Goal: Task Accomplishment & Management: Complete application form

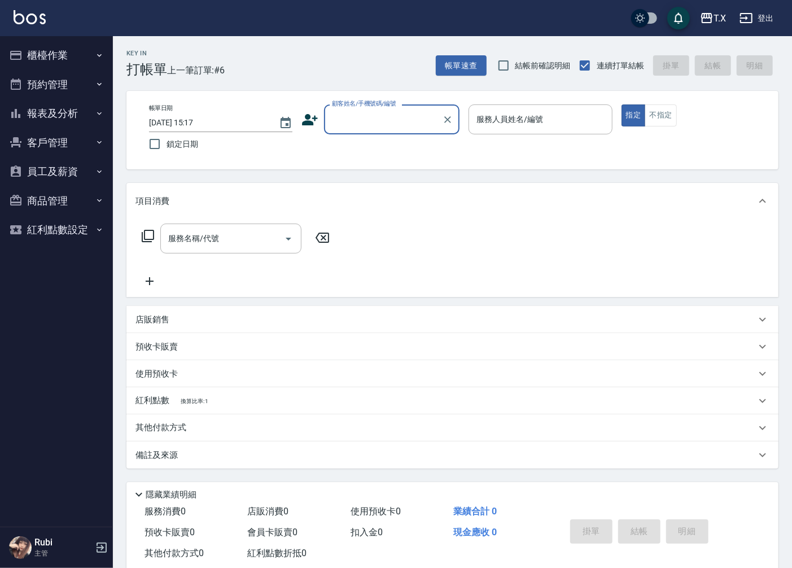
click at [416, 127] on input "顧客姓名/手機號碼/編號" at bounding box center [383, 120] width 108 height 20
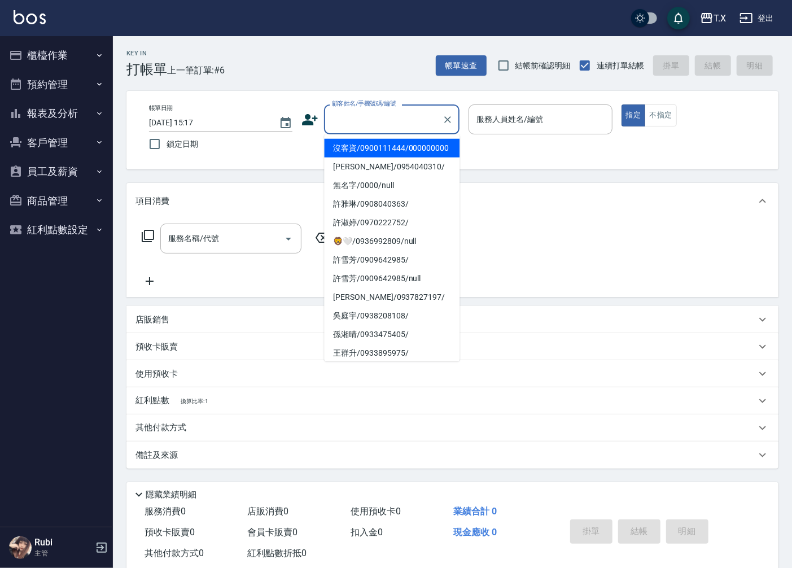
click at [405, 158] on li "沒客資/0900111444/000000000" at bounding box center [392, 148] width 136 height 19
type input "沒客資/0900111444/000000000"
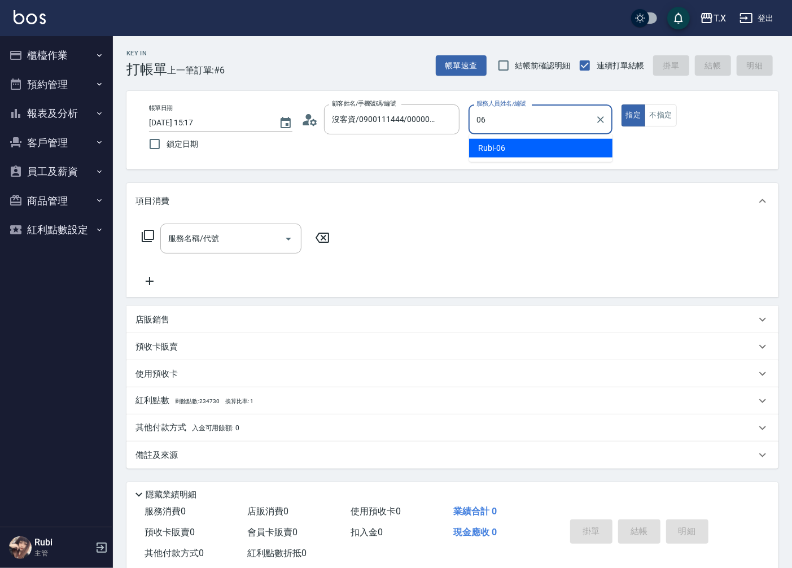
type input "Rubi-06"
type button "true"
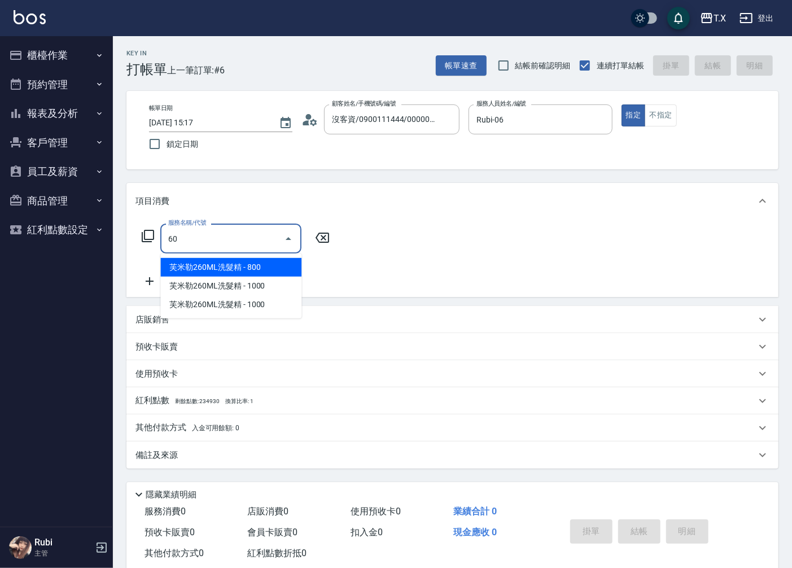
type input "601"
type input "30"
type input "自備護髮(601)"
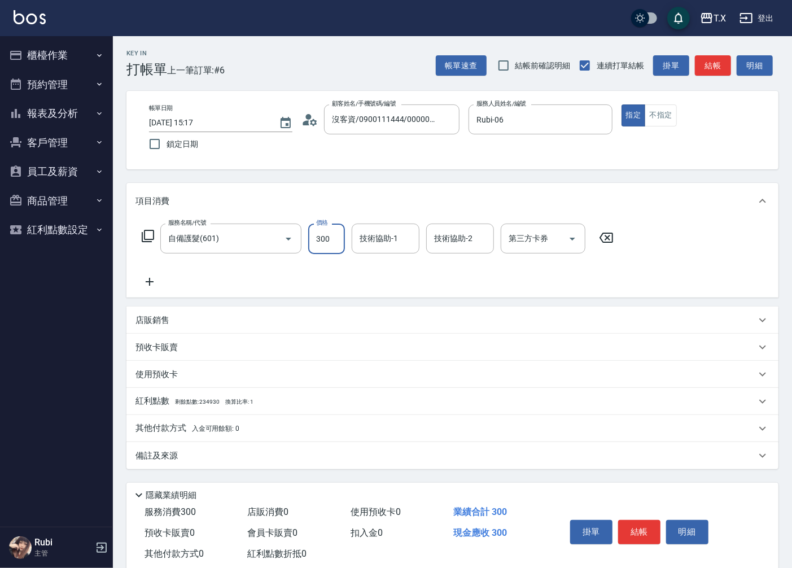
type input "5"
type input "0"
type input "50"
type input "500"
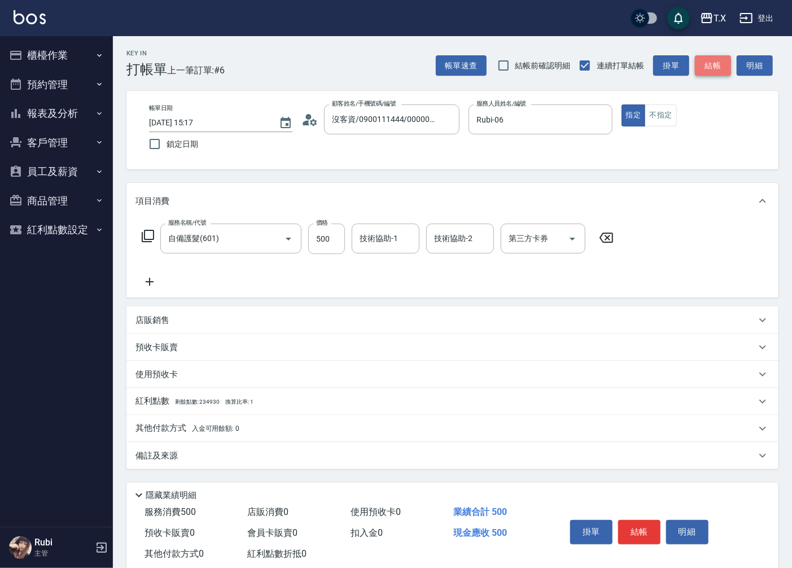
click at [708, 62] on button "結帳" at bounding box center [713, 65] width 36 height 21
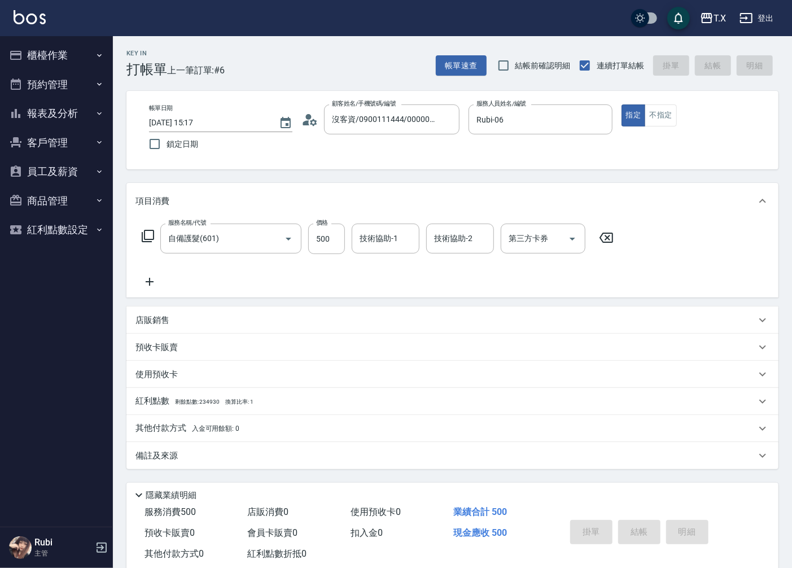
type input "[DATE] 15:49"
type input "0"
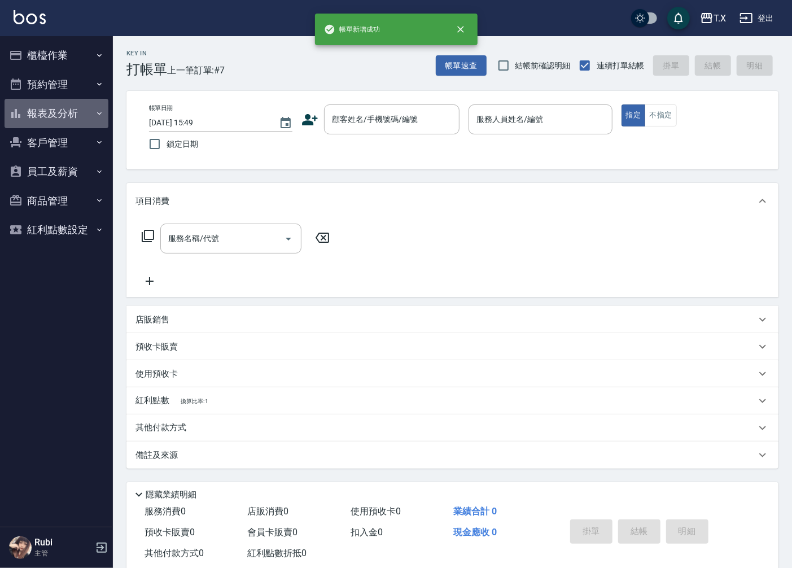
click at [71, 119] on button "報表及分析" at bounding box center [57, 113] width 104 height 29
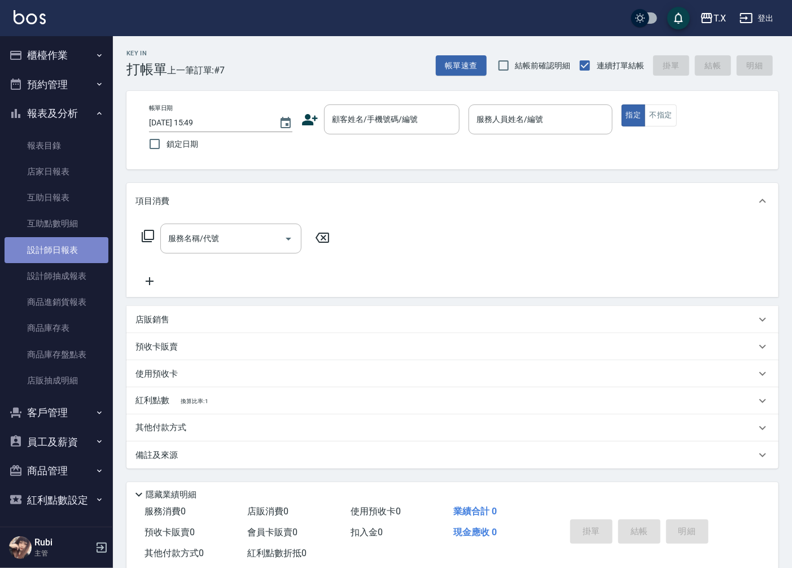
click at [67, 247] on link "設計師日報表" at bounding box center [57, 250] width 104 height 26
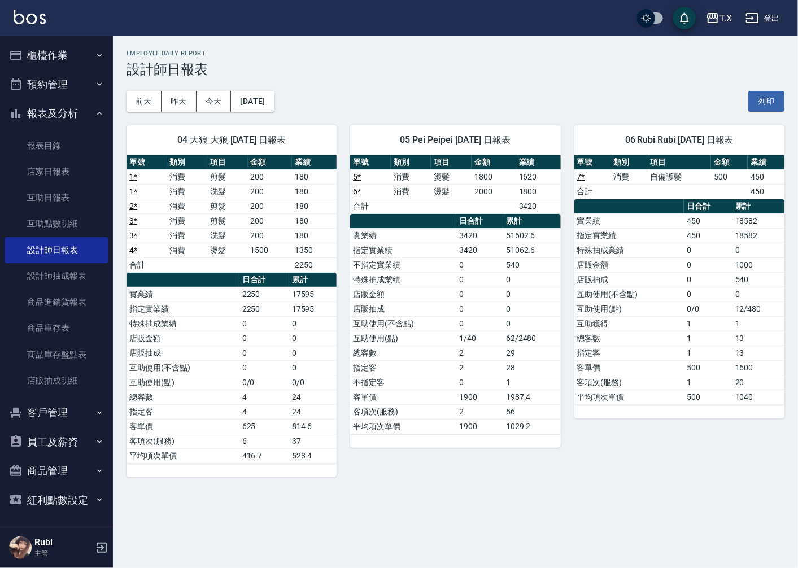
drag, startPoint x: 686, startPoint y: 311, endPoint x: 659, endPoint y: 261, distance: 57.1
click at [675, 285] on tbody "實業績 450 18582 指定實業績 450 18582 特殊抽成業績 0 0 店販金額 0 1000 店販抽成 0 540 互助使用(不含點) 0 0 互…" at bounding box center [679, 308] width 210 height 191
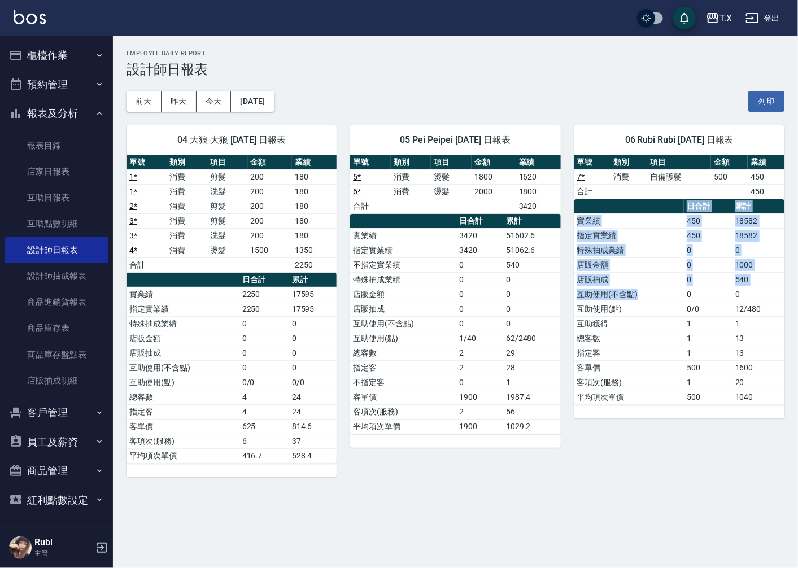
drag, startPoint x: 650, startPoint y: 234, endPoint x: 670, endPoint y: 309, distance: 77.5
click at [669, 304] on table "日合計 累計 實業績 450 18582 指定實業績 450 18582 特殊抽成業績 0 0 店販金額 0 1000 店販抽成 0 540 互助使用(不含點…" at bounding box center [679, 302] width 210 height 206
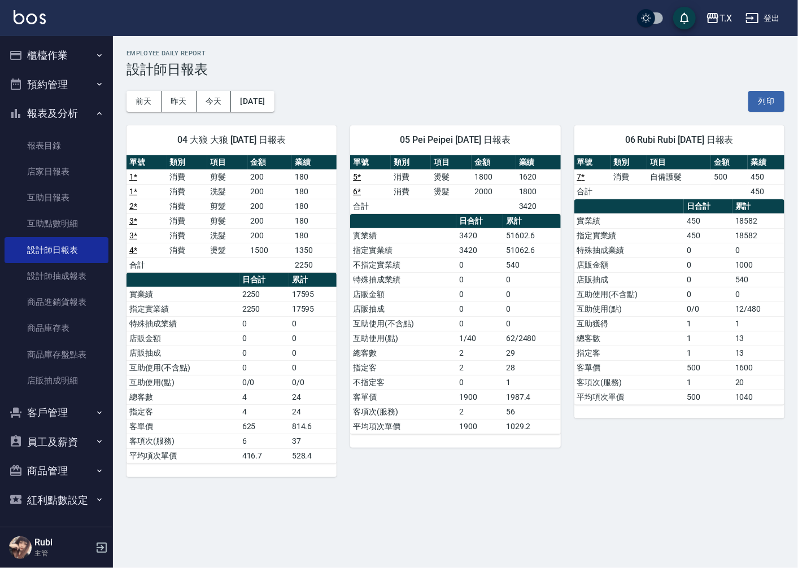
click at [671, 329] on td "互助獲得" at bounding box center [629, 323] width 110 height 15
click at [274, 99] on button "[DATE]" at bounding box center [252, 101] width 43 height 21
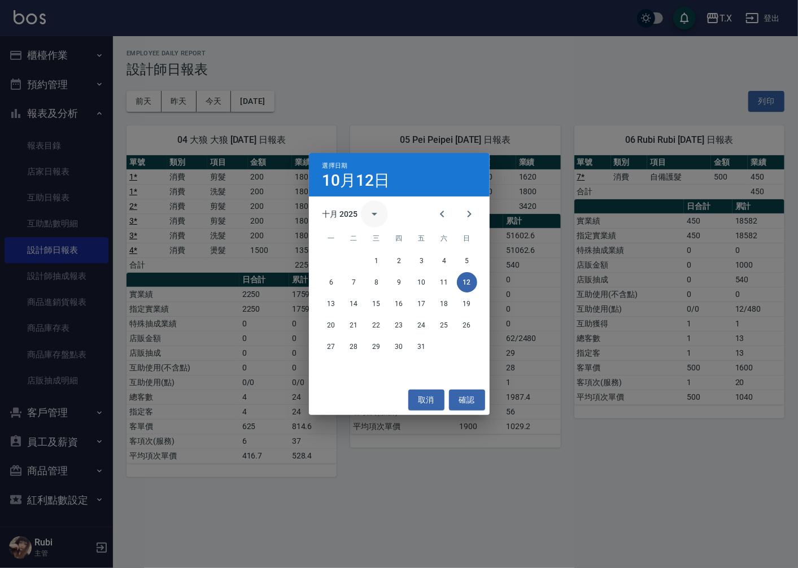
click at [369, 215] on icon "calendar view is open, switch to year view" at bounding box center [375, 214] width 14 height 14
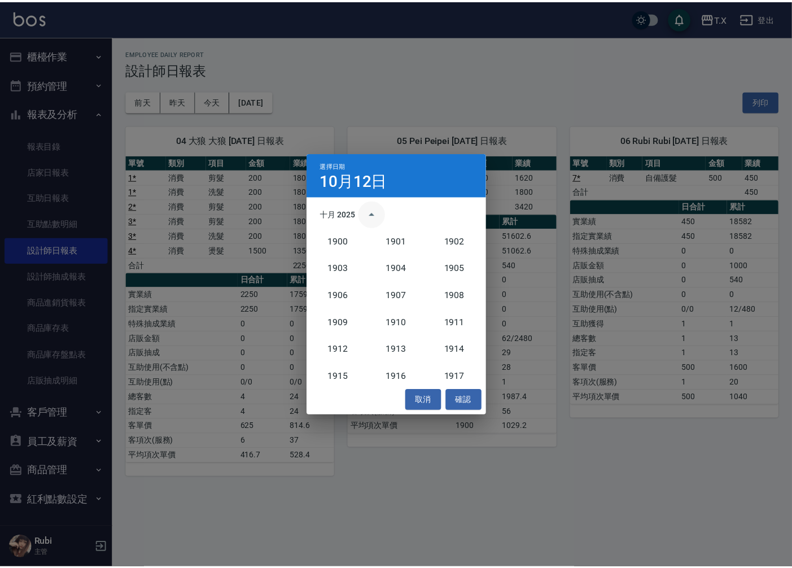
scroll to position [1045, 0]
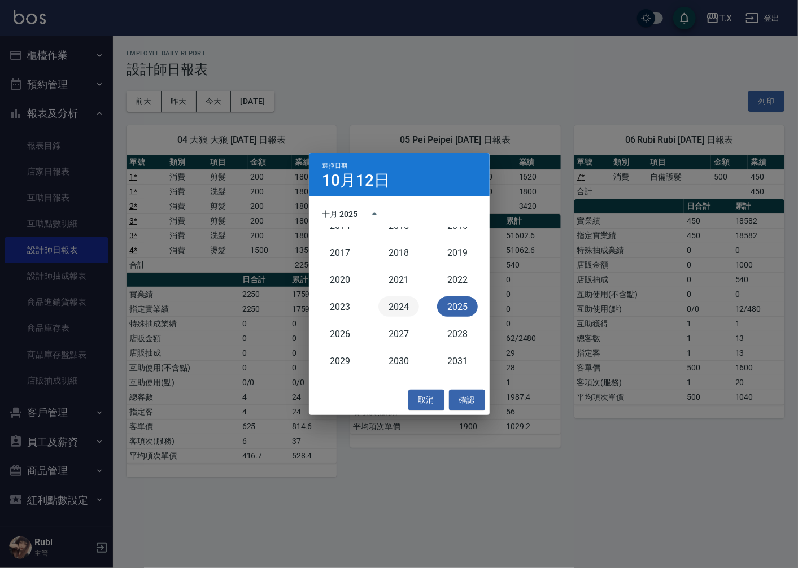
click at [399, 305] on button "2024" at bounding box center [398, 306] width 41 height 20
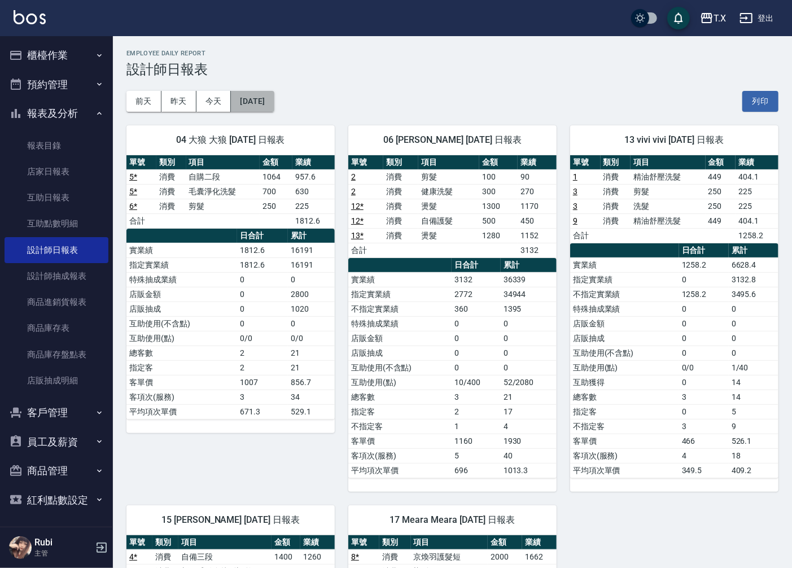
click at [269, 109] on button "[DATE]" at bounding box center [252, 101] width 43 height 21
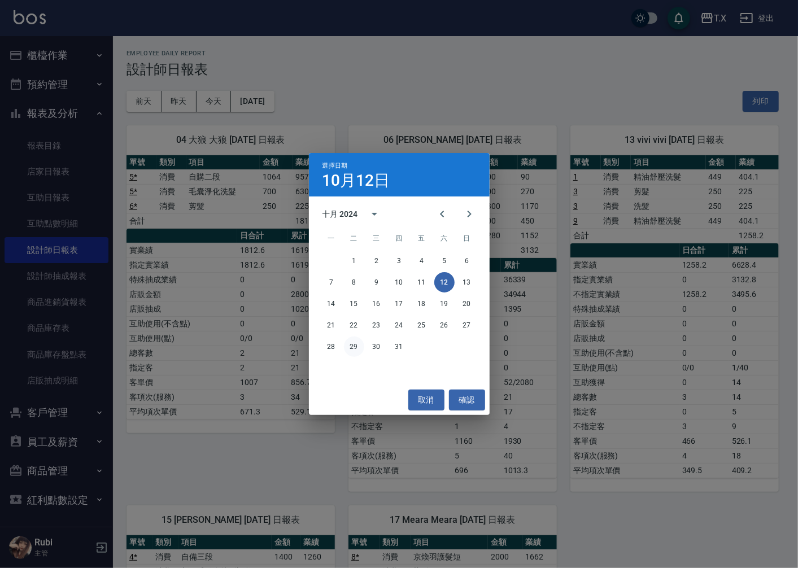
click at [351, 348] on button "29" at bounding box center [354, 347] width 20 height 20
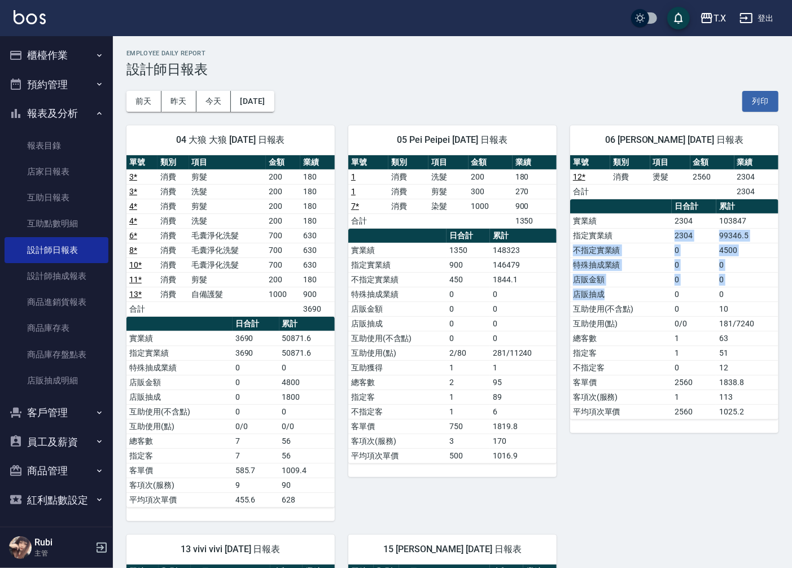
drag, startPoint x: 629, startPoint y: 229, endPoint x: 646, endPoint y: 339, distance: 110.8
click at [644, 312] on tbody "實業績 2304 103847 指定實業績 2304 99346.5 不指定實業績 0 4500 特殊抽成業績 0 0 店販金額 0 0 店販抽成 0 0 互…" at bounding box center [674, 316] width 208 height 206
drag, startPoint x: 651, startPoint y: 368, endPoint x: 641, endPoint y: 346, distance: 24.0
click at [647, 363] on td "不指定客" at bounding box center [621, 367] width 102 height 15
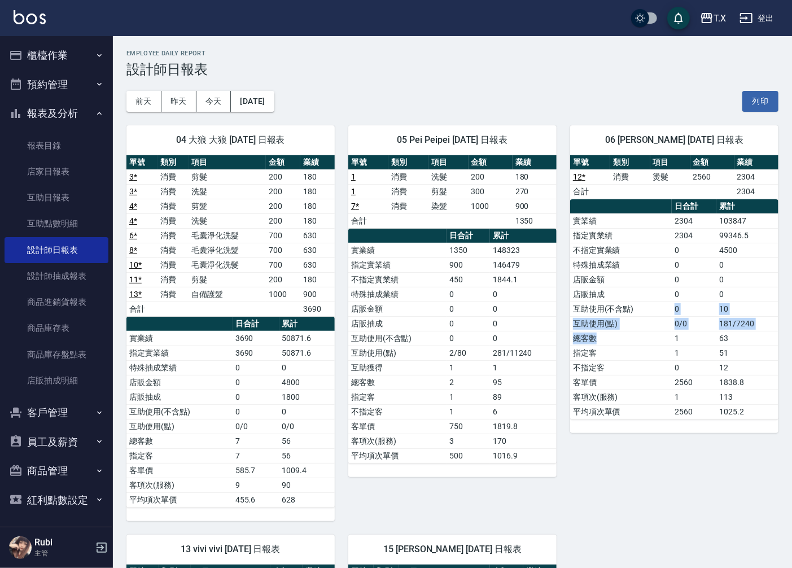
drag, startPoint x: 641, startPoint y: 340, endPoint x: 618, endPoint y: 252, distance: 91.1
click at [630, 294] on tbody "實業績 2304 103847 指定實業績 2304 99346.5 不指定實業績 0 4500 特殊抽成業績 0 0 店販金額 0 0 店販抽成 0 0 互…" at bounding box center [674, 316] width 208 height 206
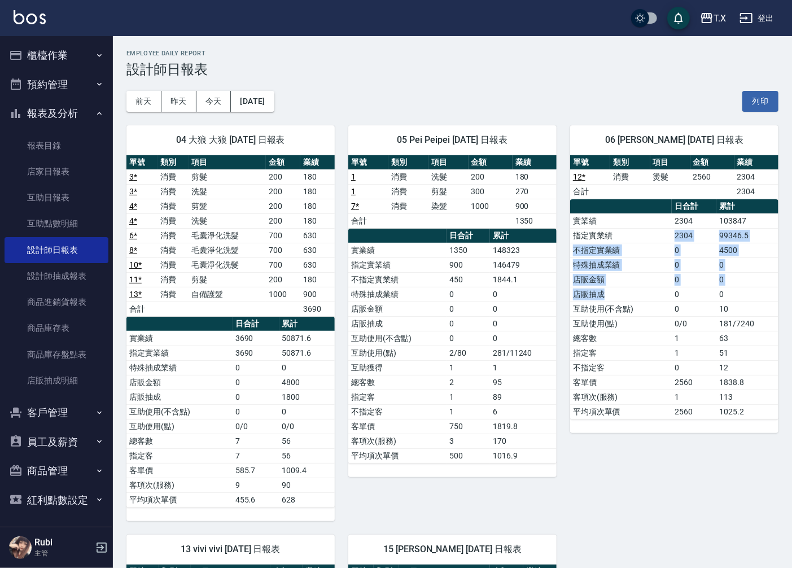
drag, startPoint x: 617, startPoint y: 232, endPoint x: 642, endPoint y: 331, distance: 101.9
click at [641, 302] on tbody "實業績 2304 103847 指定實業績 2304 99346.5 不指定實業績 0 4500 特殊抽成業績 0 0 店販金額 0 0 店販抽成 0 0 互…" at bounding box center [674, 316] width 208 height 206
click at [641, 351] on td "指定客" at bounding box center [621, 353] width 102 height 15
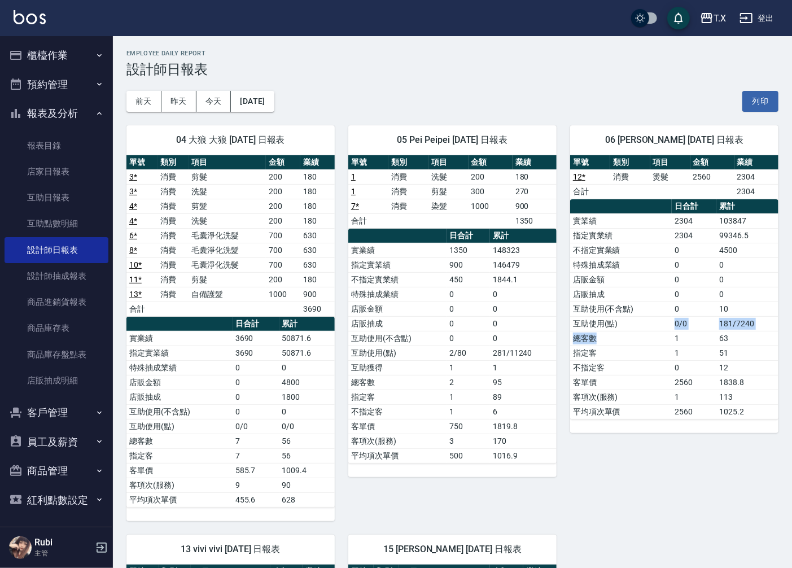
drag, startPoint x: 630, startPoint y: 324, endPoint x: 625, endPoint y: 302, distance: 23.2
click at [627, 307] on tbody "實業績 2304 103847 指定實業績 2304 99346.5 不指定實業績 0 4500 特殊抽成業績 0 0 店販金額 0 0 店販抽成 0 0 互…" at bounding box center [674, 316] width 208 height 206
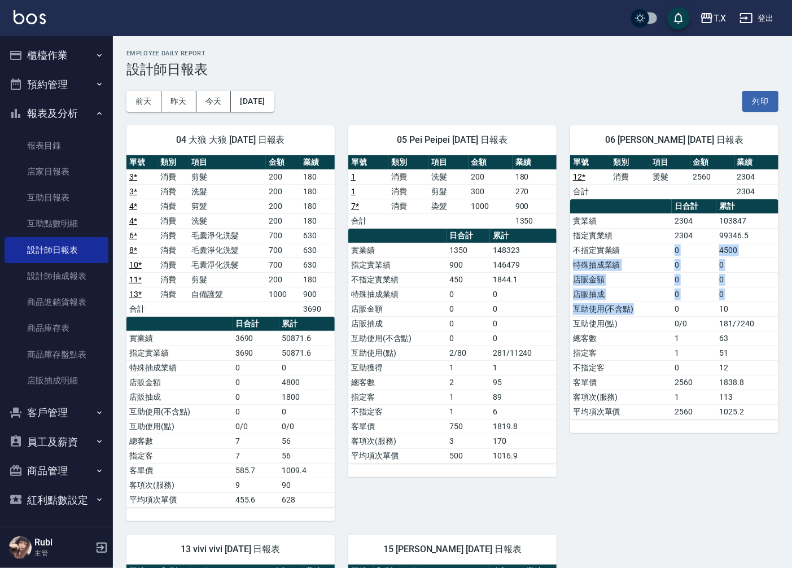
drag, startPoint x: 618, startPoint y: 250, endPoint x: 647, endPoint y: 348, distance: 102.4
click at [636, 311] on tbody "實業績 2304 103847 指定實業績 2304 99346.5 不指定實業績 0 4500 特殊抽成業績 0 0 店販金額 0 0 店販抽成 0 0 互…" at bounding box center [674, 316] width 208 height 206
drag, startPoint x: 647, startPoint y: 356, endPoint x: 640, endPoint y: 332, distance: 25.2
click at [646, 355] on td "指定客" at bounding box center [621, 353] width 102 height 15
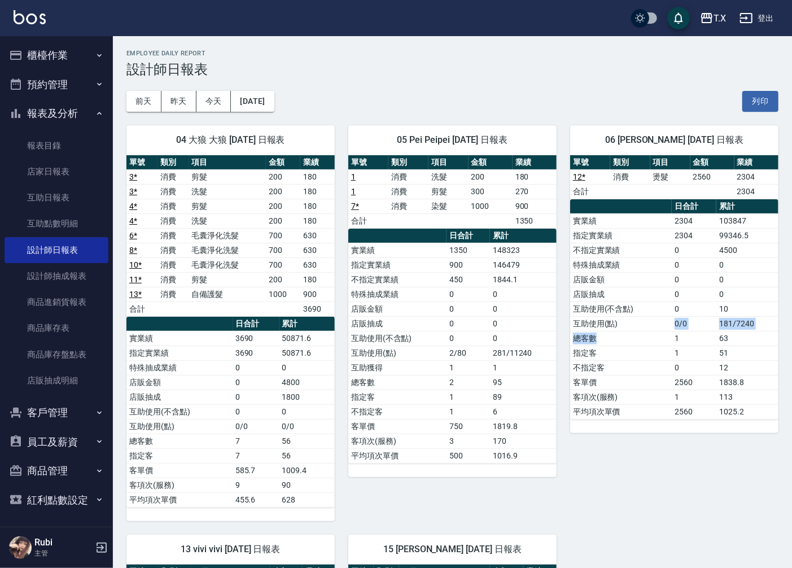
drag, startPoint x: 640, startPoint y: 332, endPoint x: 633, endPoint y: 272, distance: 60.3
click at [639, 299] on tbody "實業績 2304 103847 指定實業績 2304 99346.5 不指定實業績 0 4500 特殊抽成業績 0 0 店販金額 0 0 店販抽成 0 0 互…" at bounding box center [674, 316] width 208 height 206
drag, startPoint x: 635, startPoint y: 268, endPoint x: 639, endPoint y: 305, distance: 37.4
click at [638, 302] on tbody "實業績 2304 103847 指定實業績 2304 99346.5 不指定實業績 0 4500 特殊抽成業績 0 0 店販金額 0 0 店販抽成 0 0 互…" at bounding box center [674, 316] width 208 height 206
click at [641, 342] on td "總客數" at bounding box center [621, 338] width 102 height 15
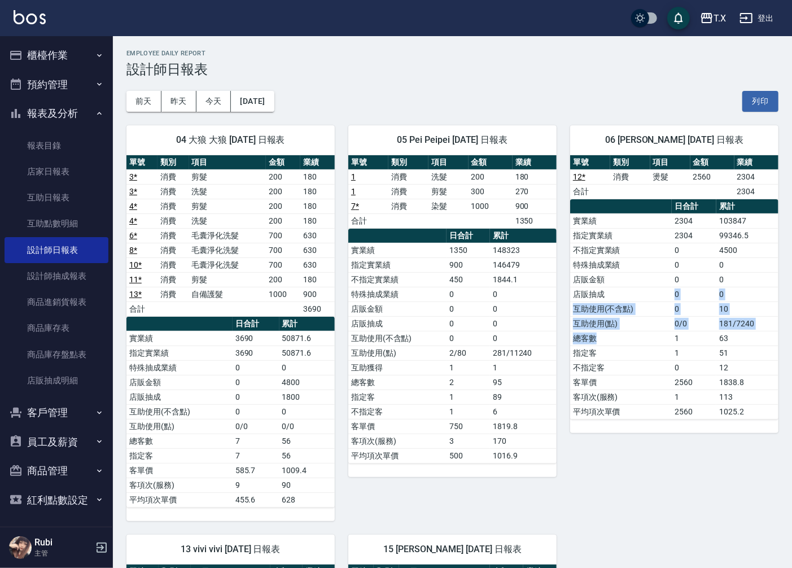
drag, startPoint x: 639, startPoint y: 336, endPoint x: 617, endPoint y: 242, distance: 96.8
click at [628, 290] on tbody "實業績 2304 103847 指定實業績 2304 99346.5 不指定實業績 0 4500 特殊抽成業績 0 0 店販金額 0 0 店販抽成 0 0 互…" at bounding box center [674, 316] width 208 height 206
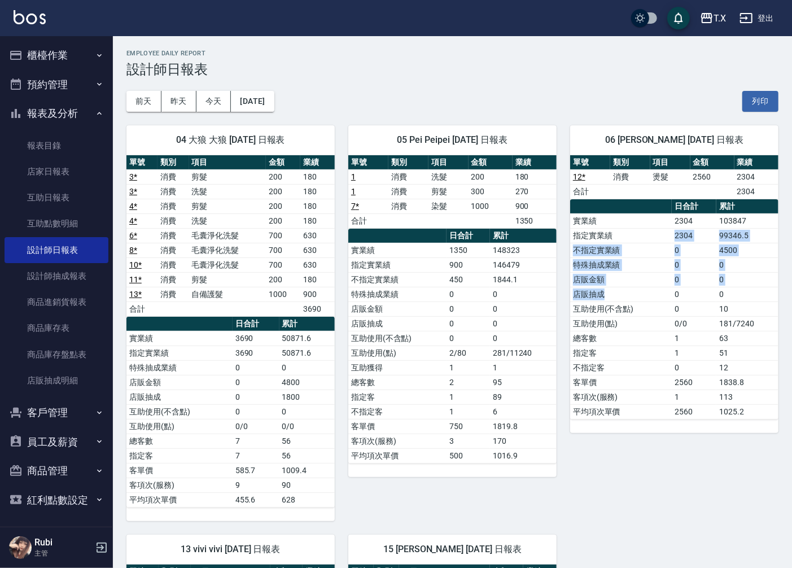
drag, startPoint x: 614, startPoint y: 232, endPoint x: 647, endPoint y: 321, distance: 95.2
click at [641, 295] on tbody "實業績 2304 103847 指定實業績 2304 99346.5 不指定實業績 0 4500 特殊抽成業績 0 0 店販金額 0 0 店販抽成 0 0 互…" at bounding box center [674, 316] width 208 height 206
click at [650, 334] on td "總客數" at bounding box center [621, 338] width 102 height 15
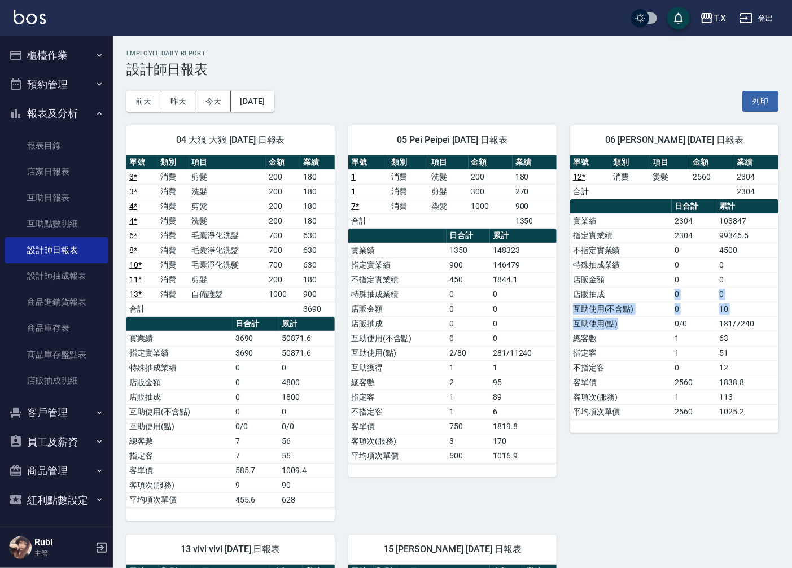
drag, startPoint x: 644, startPoint y: 302, endPoint x: 633, endPoint y: 249, distance: 54.2
click at [641, 289] on tbody "實業績 2304 103847 指定實業績 2304 99346.5 不指定實業績 0 4500 特殊抽成業績 0 0 店販金額 0 0 店販抽成 0 0 互…" at bounding box center [674, 316] width 208 height 206
drag, startPoint x: 637, startPoint y: 264, endPoint x: 655, endPoint y: 333, distance: 71.8
click at [655, 323] on tbody "實業績 2304 103847 指定實業績 2304 99346.5 不指定實業績 0 4500 特殊抽成業績 0 0 店販金額 0 0 店販抽成 0 0 互…" at bounding box center [674, 316] width 208 height 206
click at [652, 344] on td "總客數" at bounding box center [621, 338] width 102 height 15
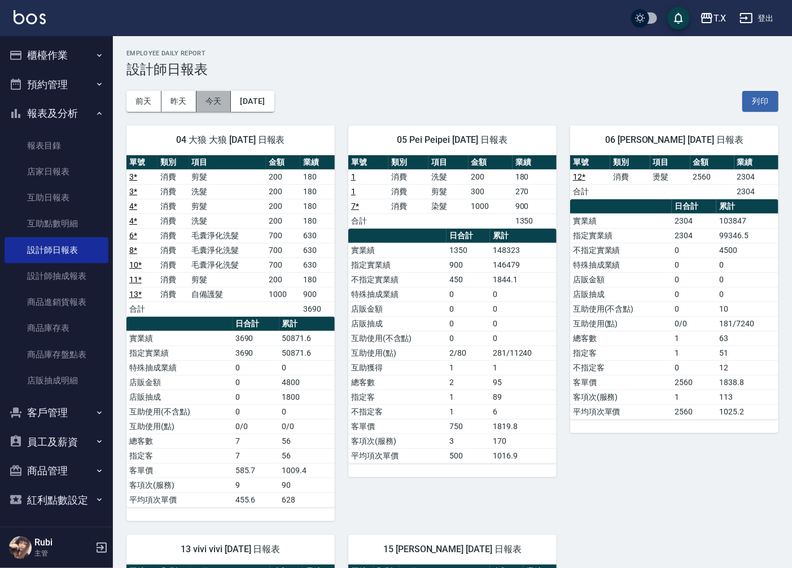
click at [211, 102] on button "今天" at bounding box center [213, 101] width 35 height 21
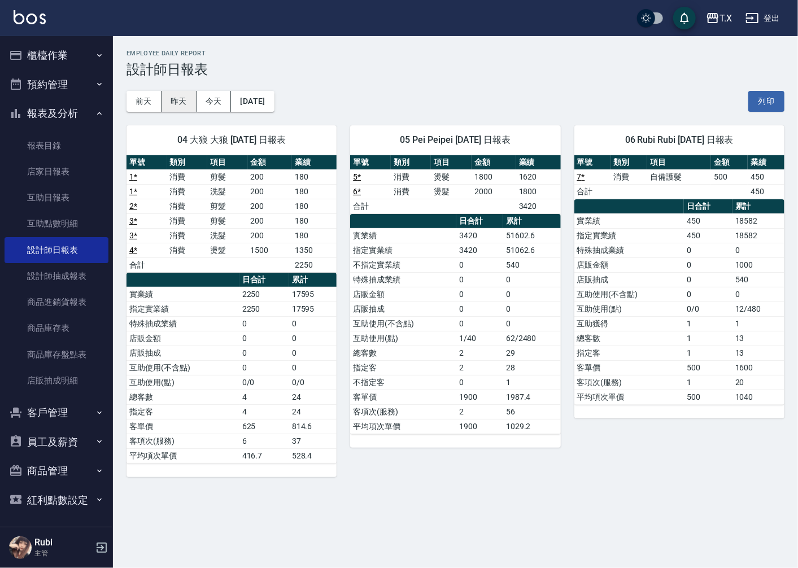
click at [177, 110] on button "昨天" at bounding box center [178, 101] width 35 height 21
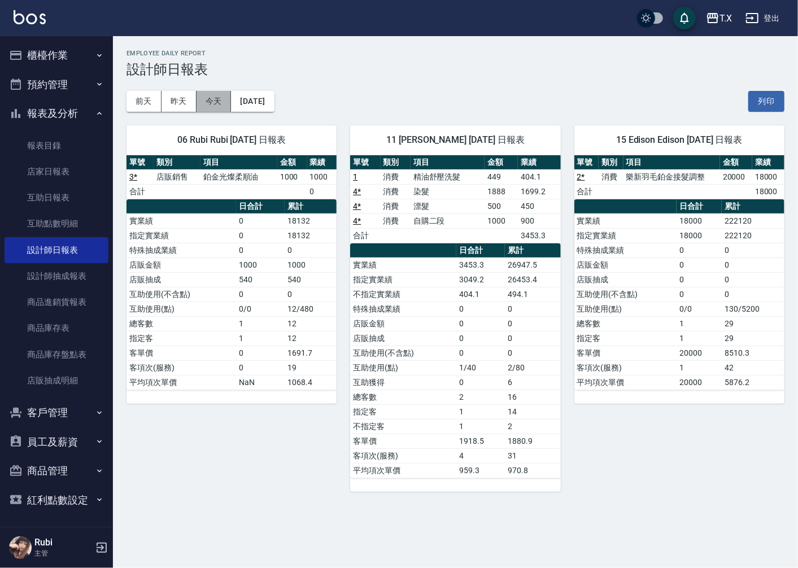
click at [205, 104] on button "今天" at bounding box center [213, 101] width 35 height 21
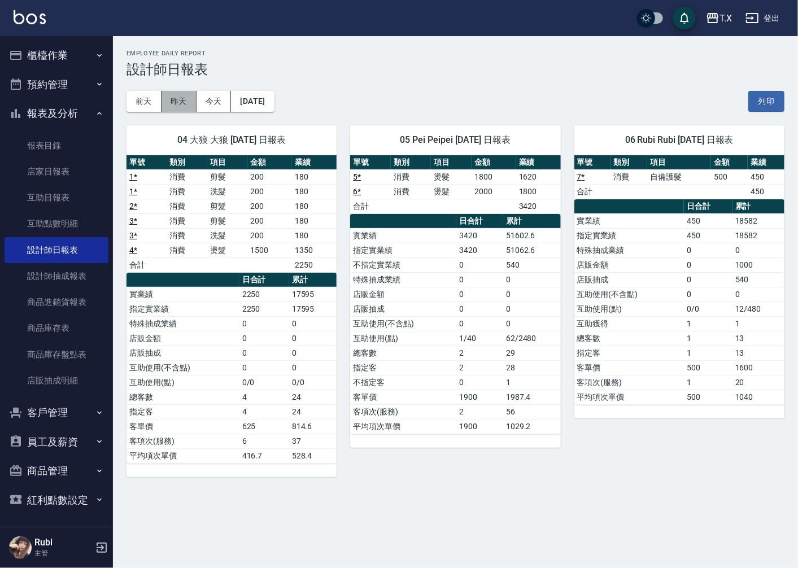
click at [182, 100] on button "昨天" at bounding box center [178, 101] width 35 height 21
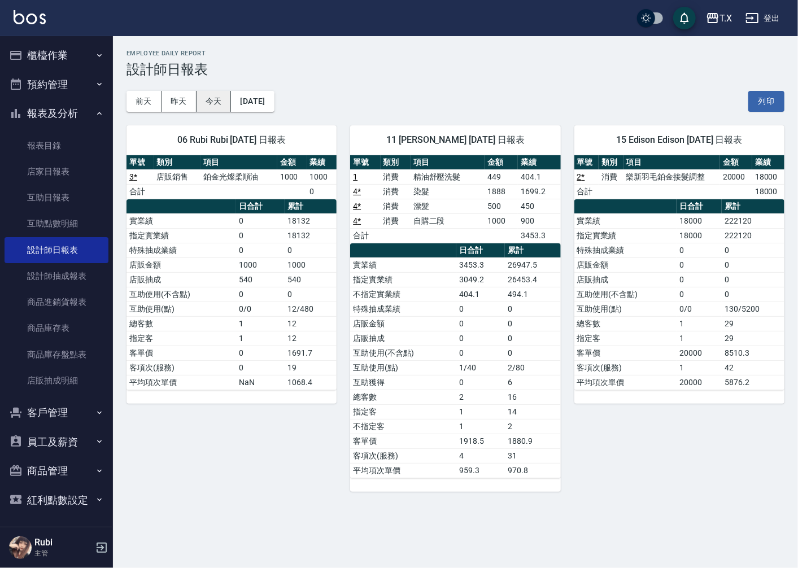
click at [223, 102] on button "今天" at bounding box center [213, 101] width 35 height 21
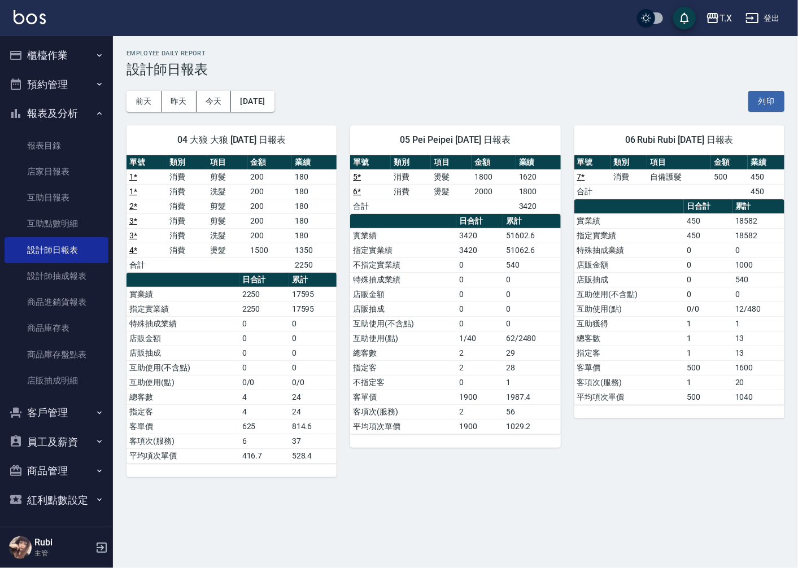
click at [44, 58] on button "櫃檯作業" at bounding box center [57, 55] width 104 height 29
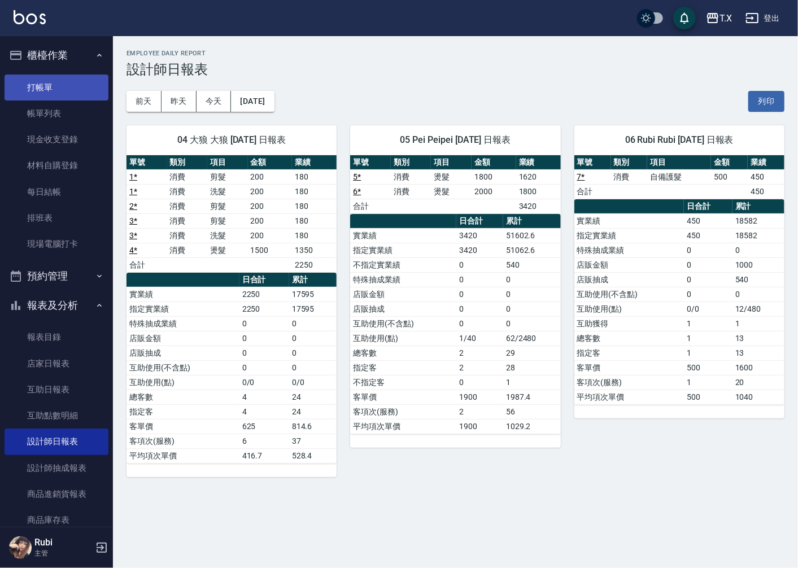
click at [51, 89] on link "打帳單" at bounding box center [57, 88] width 104 height 26
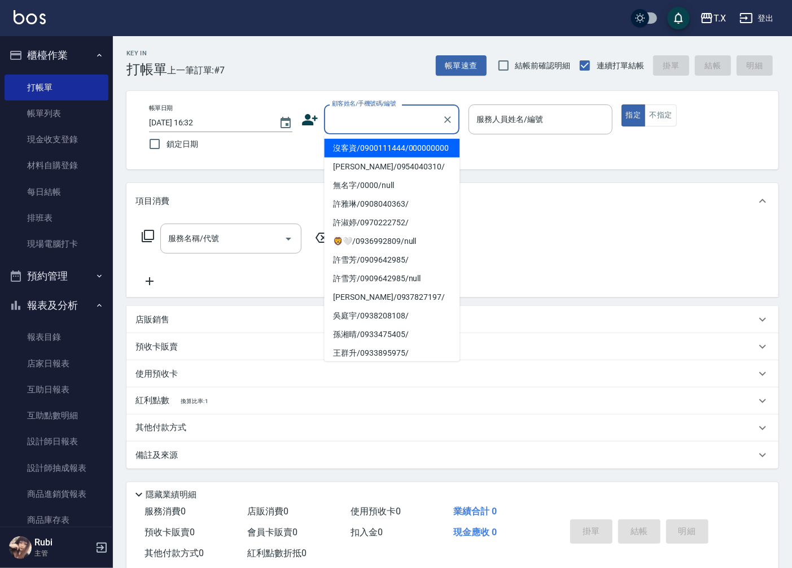
click at [366, 121] on input "顧客姓名/手機號碼/編號" at bounding box center [383, 120] width 108 height 20
click at [371, 155] on li "沒客資/0900111444/000000000" at bounding box center [392, 148] width 136 height 19
type input "沒客資/0900111444/000000000"
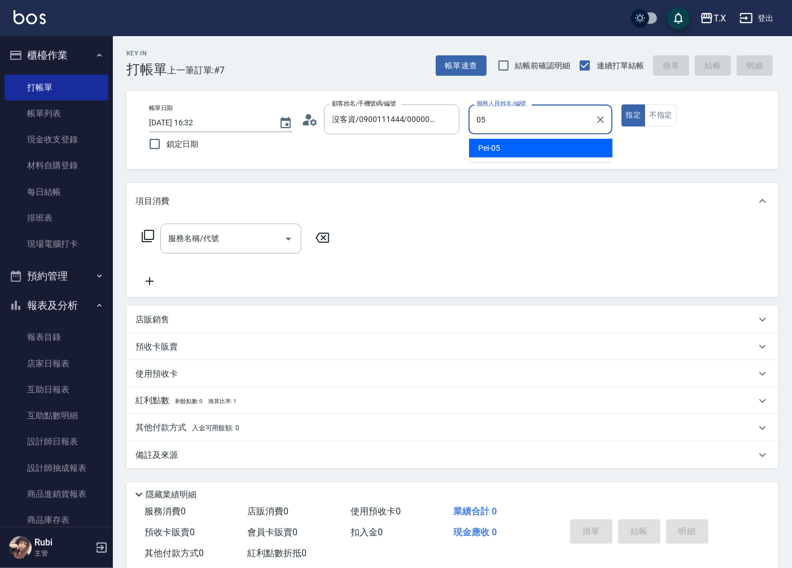
type input "Pei-05"
type button "true"
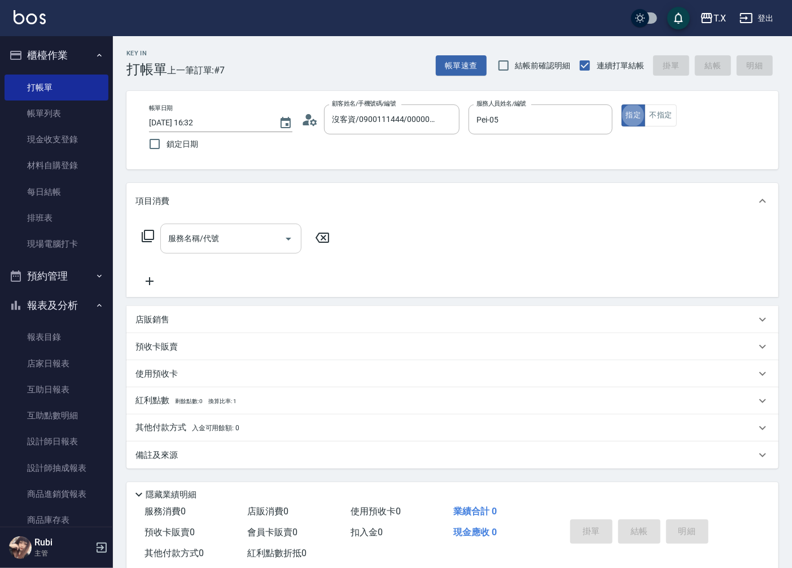
click at [215, 237] on div "服務名稱/代號 服務名稱/代號" at bounding box center [230, 239] width 141 height 30
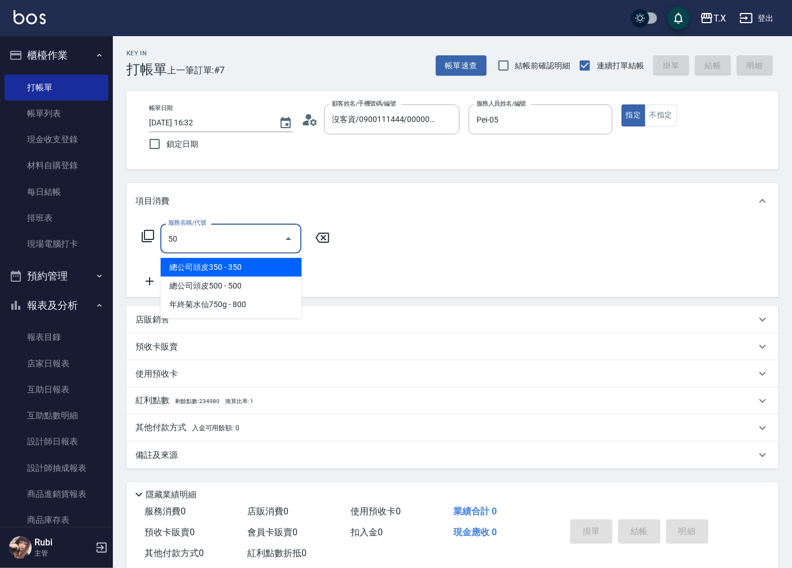
type input "501"
type input "100"
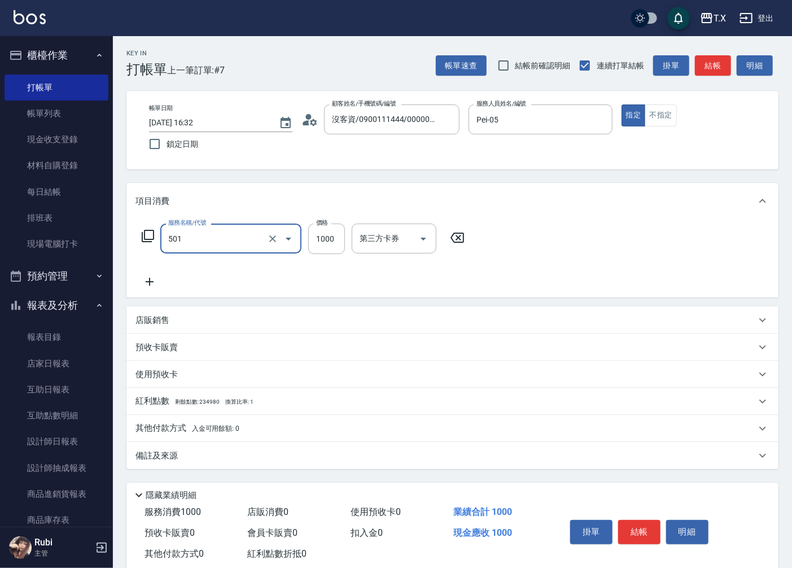
type input "染髮(501)"
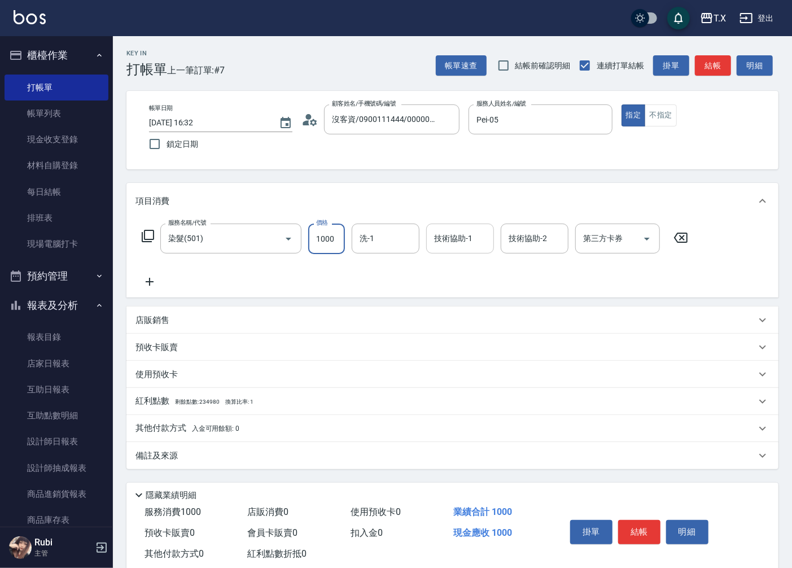
click at [449, 230] on input "技術協助-1" at bounding box center [460, 239] width 58 height 20
type input "[PERSON_NAME]-11"
click at [150, 282] on icon at bounding box center [150, 282] width 8 height 8
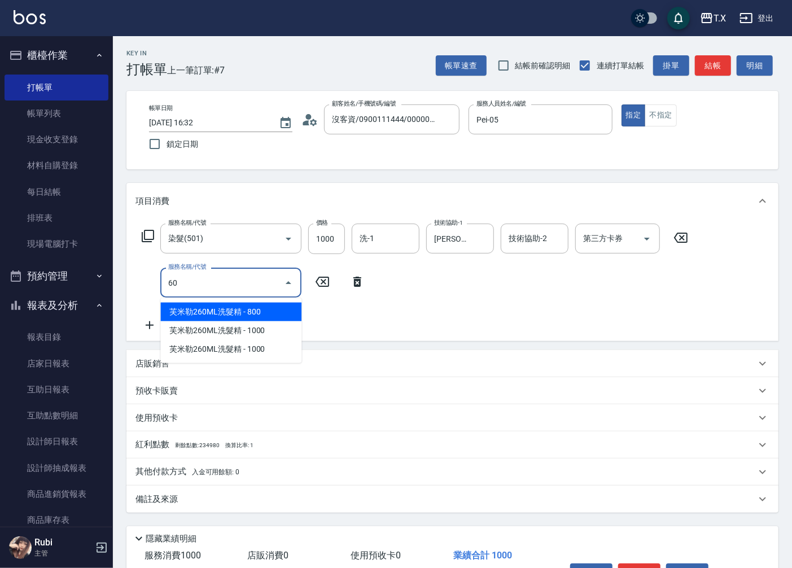
type input "601"
type input "130"
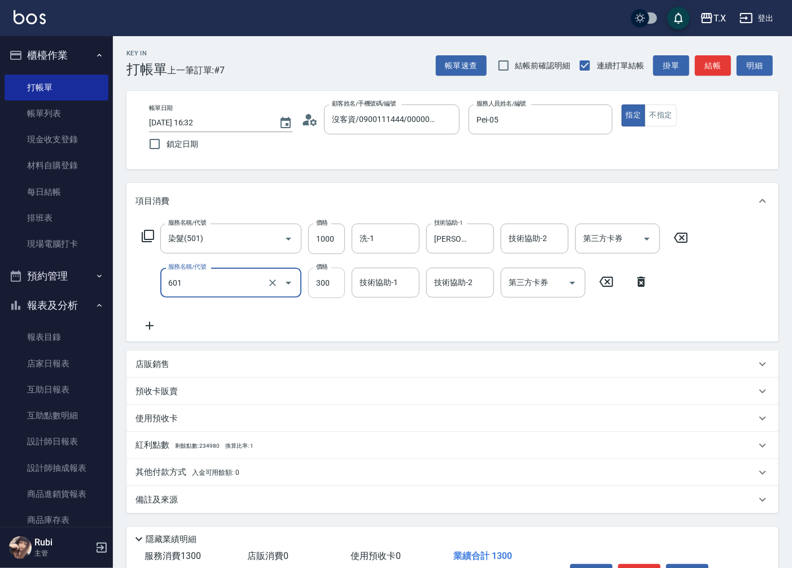
click at [330, 284] on input "300" at bounding box center [326, 283] width 37 height 30
type input "自備護髮(601)"
type input "1"
type input "100"
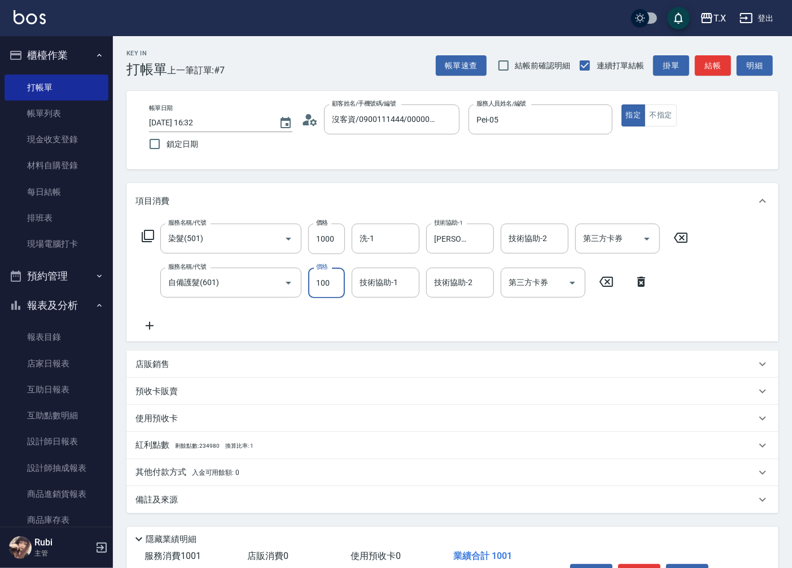
type input "110"
type input "1000"
type input "200"
type input "1000"
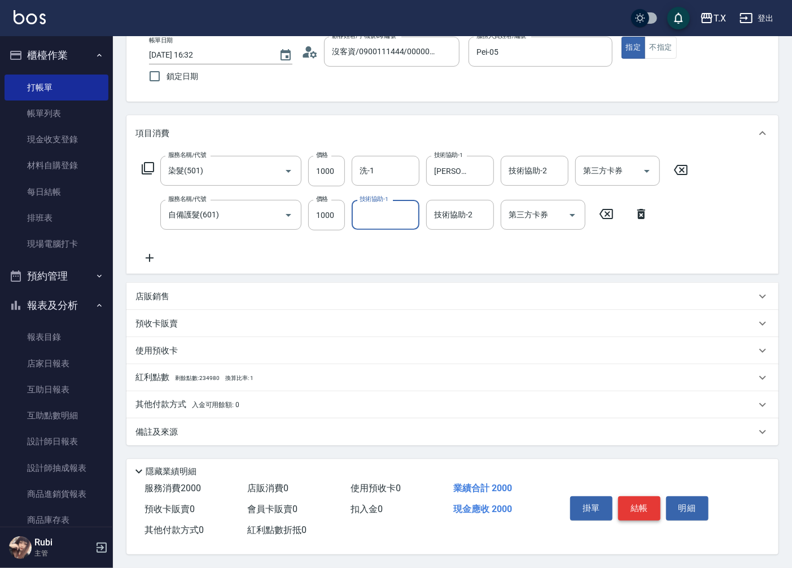
click at [638, 496] on button "結帳" at bounding box center [639, 508] width 42 height 24
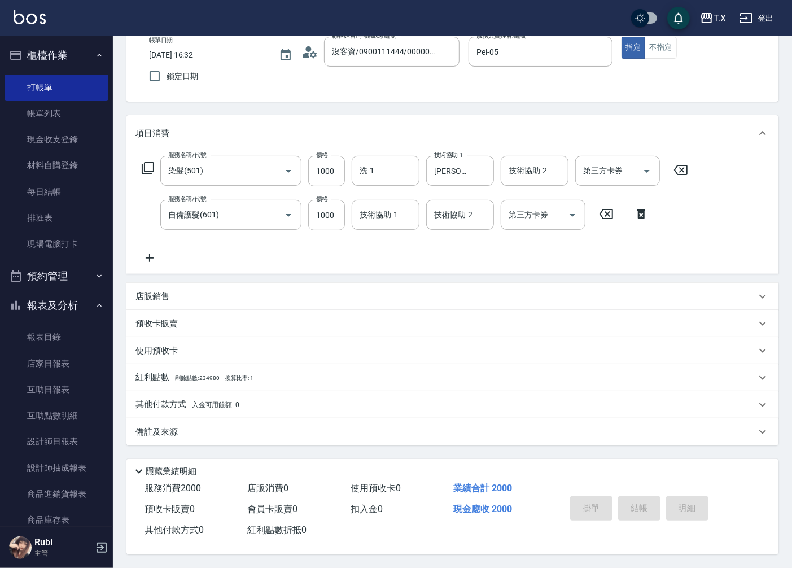
type input "0"
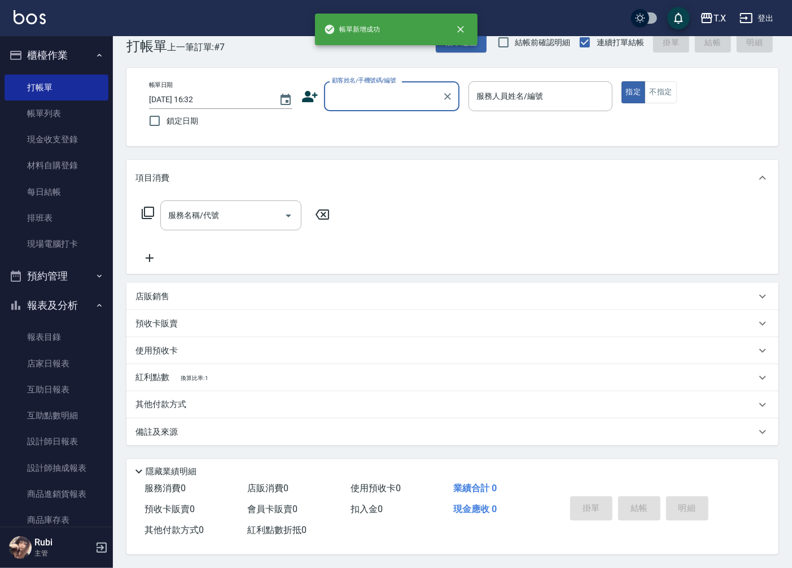
scroll to position [0, 0]
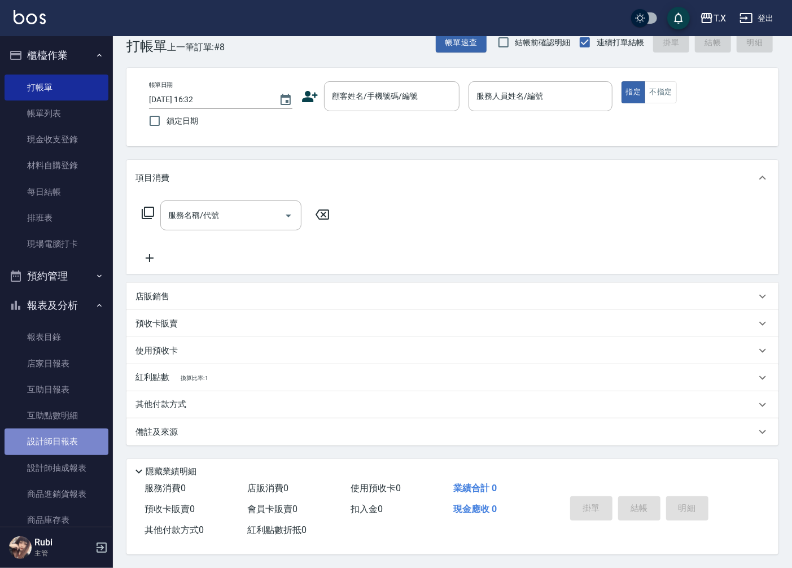
click at [68, 449] on link "設計師日報表" at bounding box center [57, 442] width 104 height 26
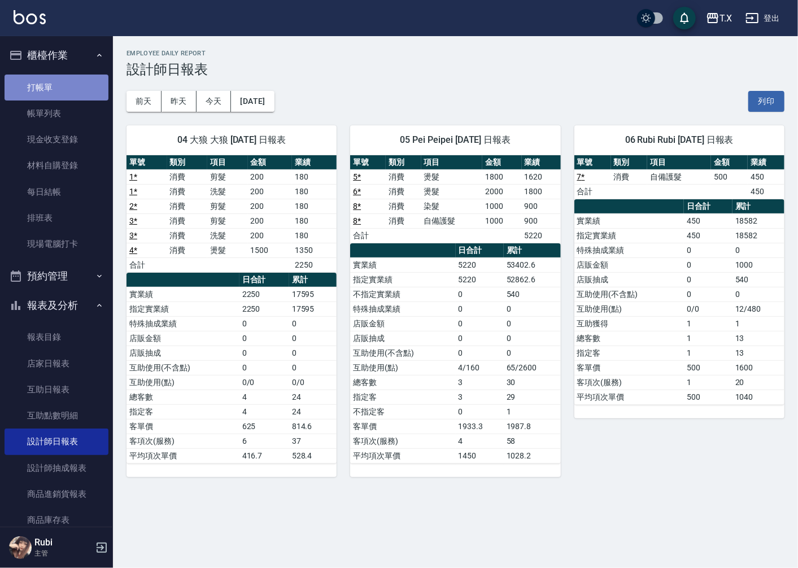
click at [78, 91] on link "打帳單" at bounding box center [57, 88] width 104 height 26
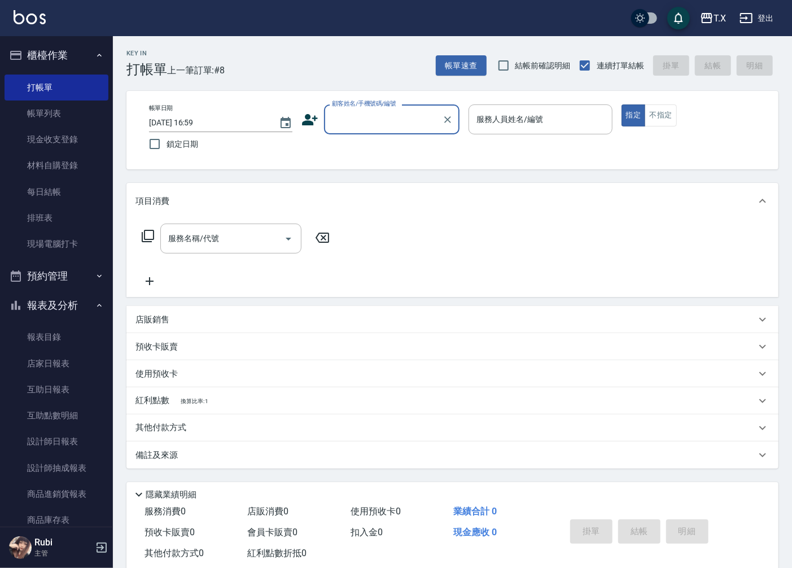
click at [393, 132] on div "顧客姓名/手機號碼/編號" at bounding box center [392, 119] width 136 height 30
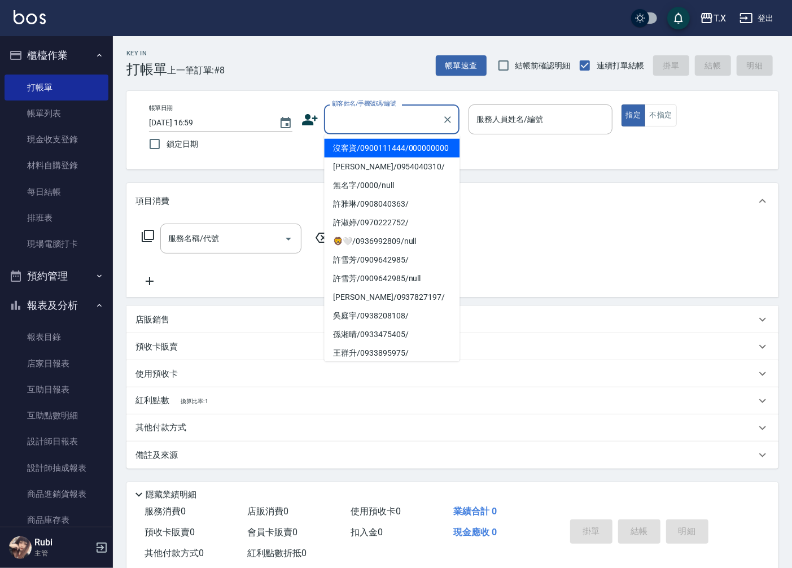
click at [388, 156] on li "沒客資/0900111444/000000000" at bounding box center [392, 148] width 136 height 19
type input "沒客資/0900111444/000000000"
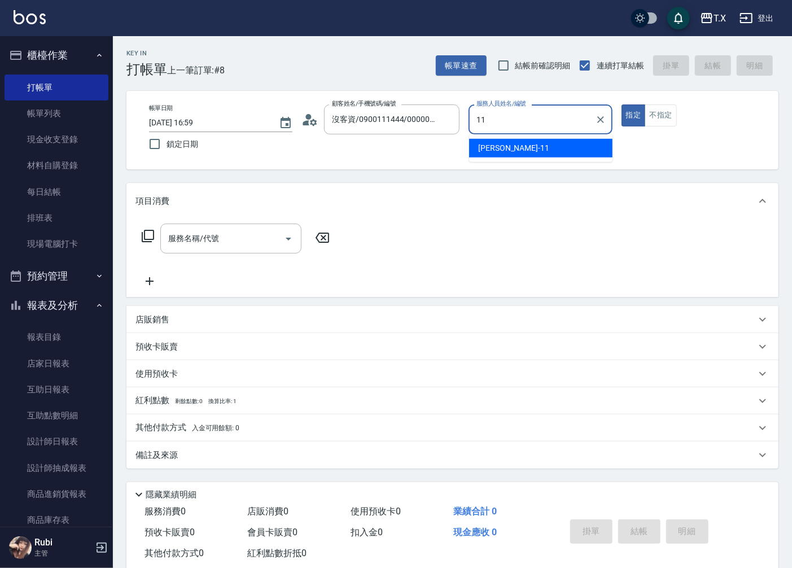
type input "[PERSON_NAME]-11"
type button "true"
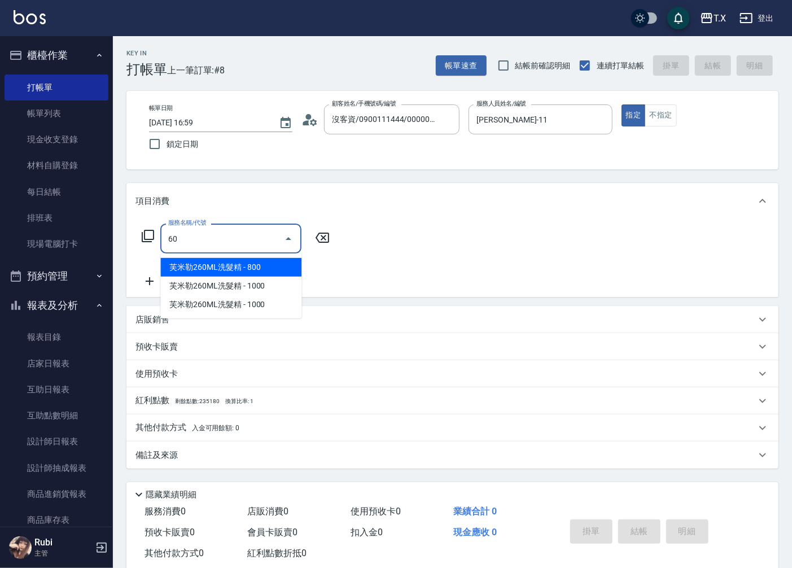
type input "609"
type input "110"
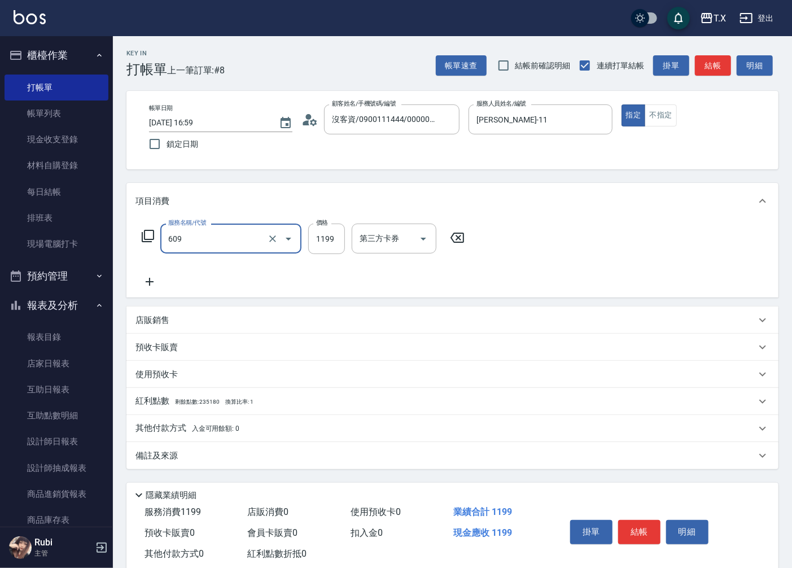
type input "自備三段(609)"
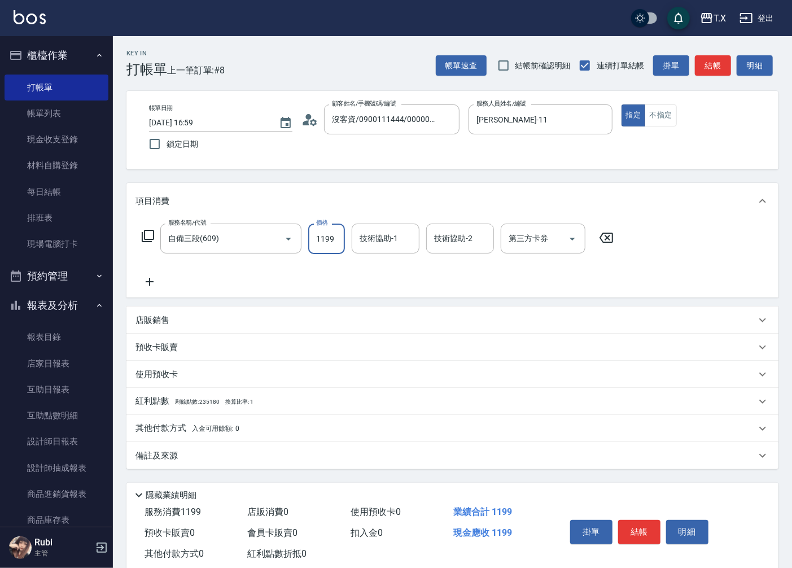
type input "0"
type input "150"
type input "10"
type input "1500"
type input "150"
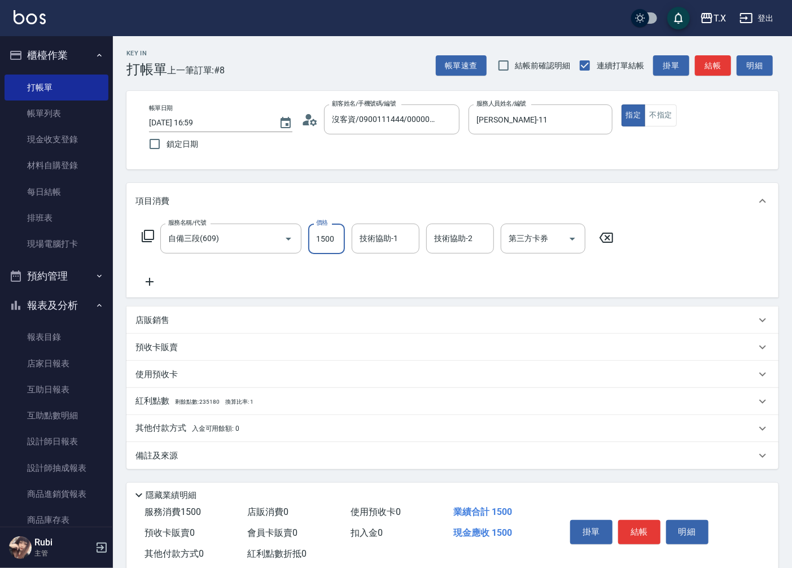
type input "1500"
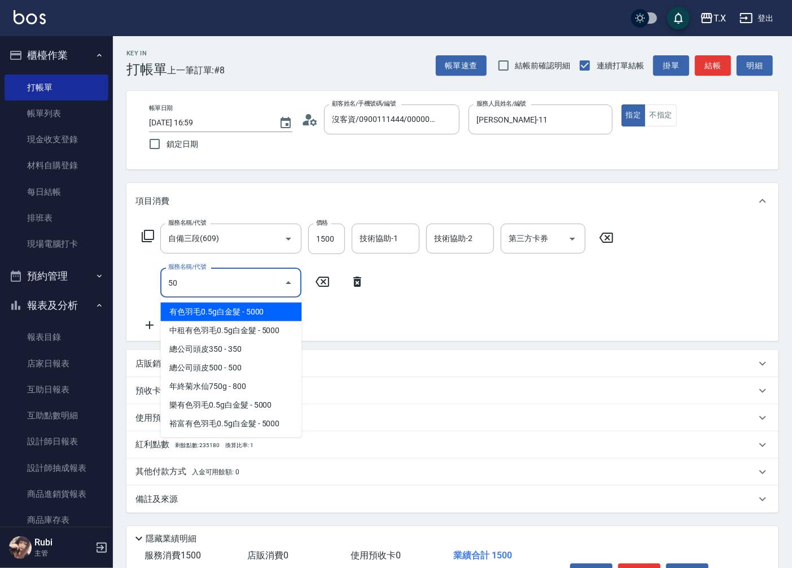
type input "501"
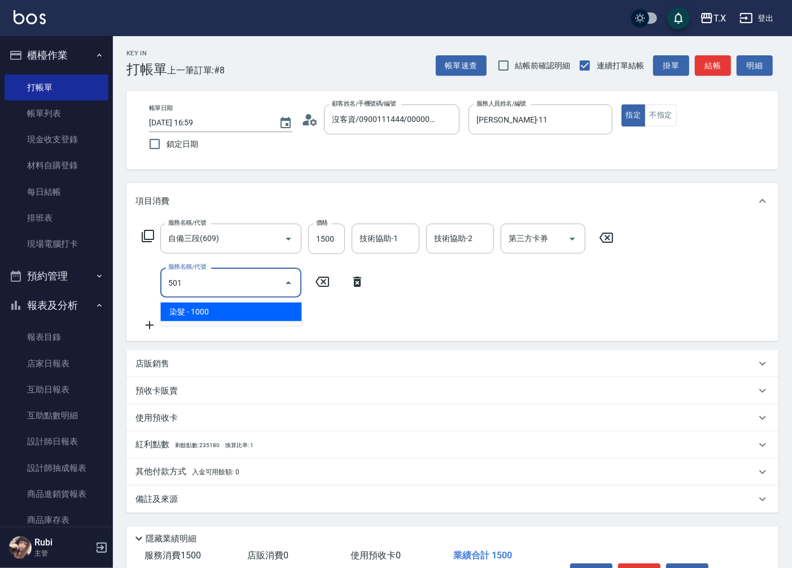
type input "250"
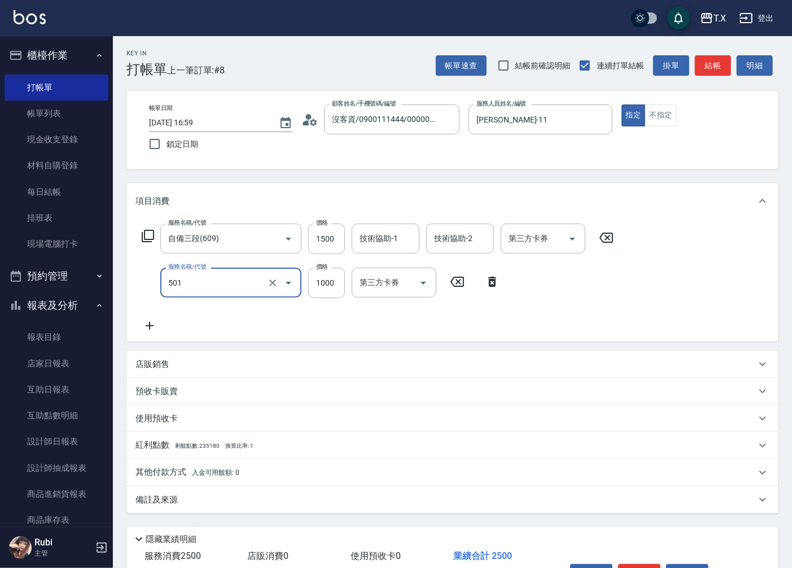
type input "染髮(501)"
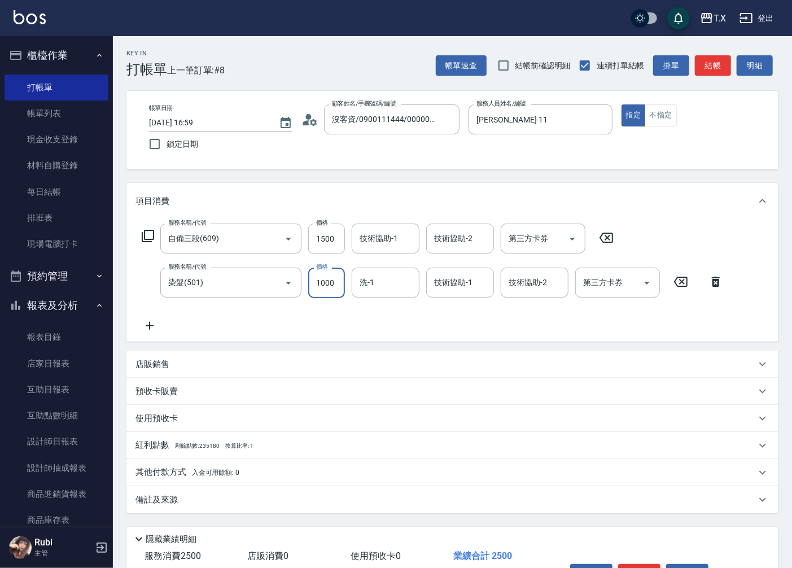
type input "1"
type input "150"
type input "158"
type input "300"
type input "1588"
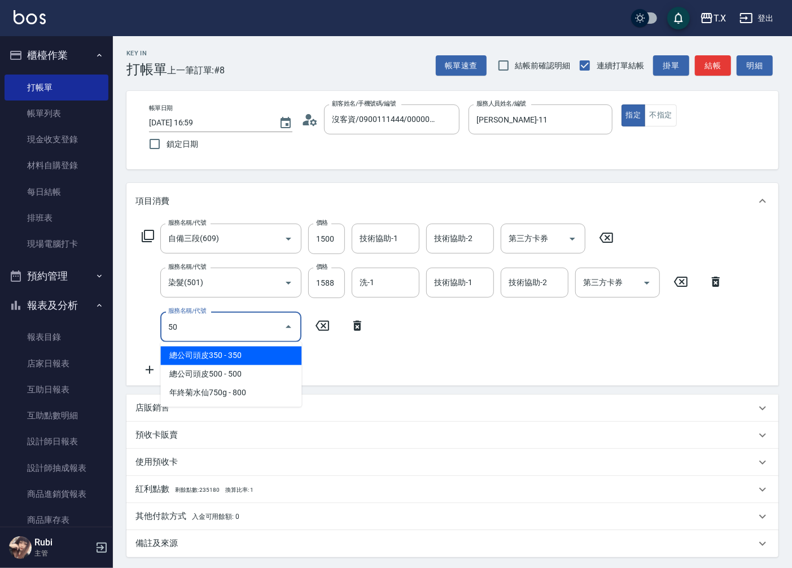
type input "503"
type input "400"
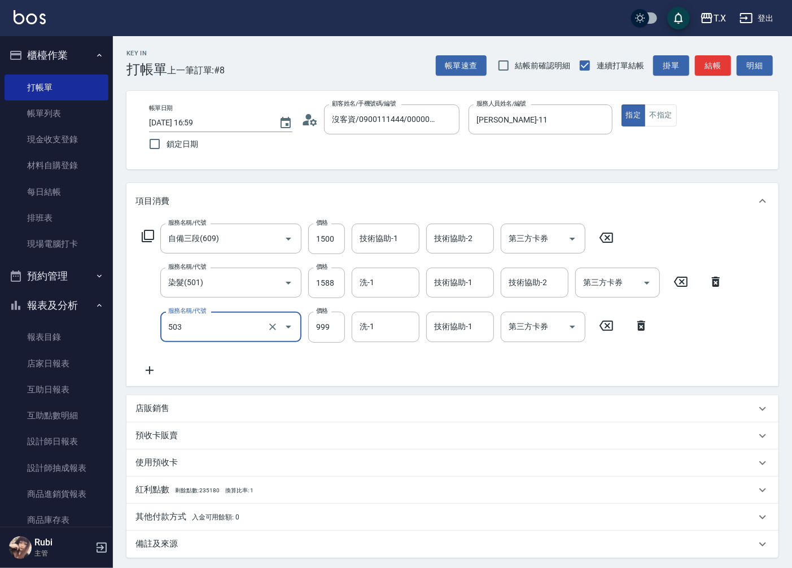
type input "局部髮(503)"
type input "3"
type input "300"
type input "30"
type input "330"
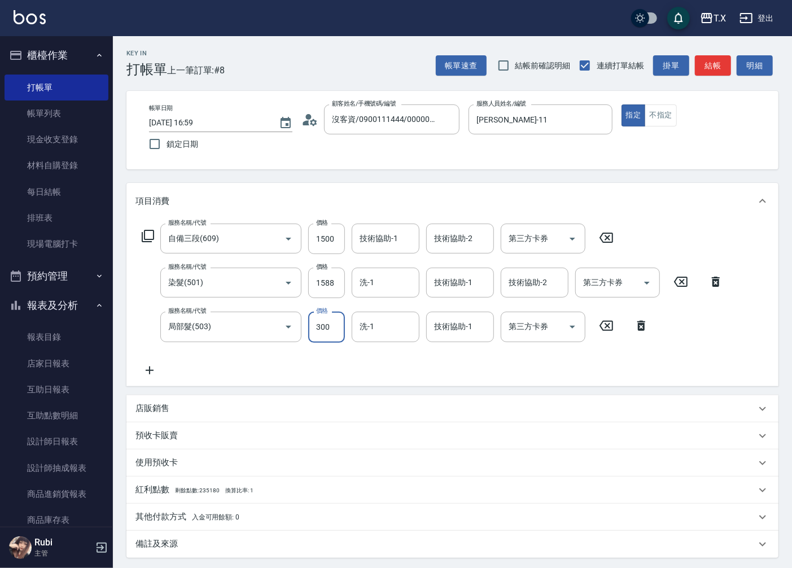
type input "300"
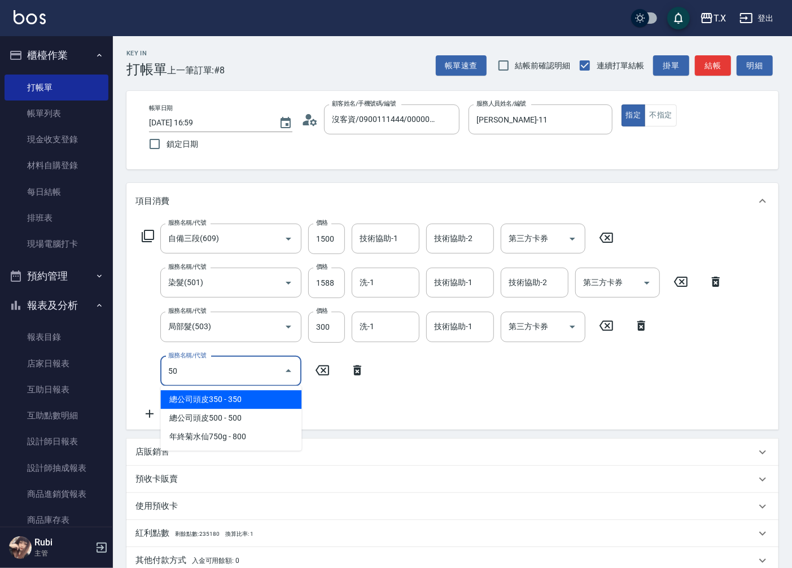
type input "502"
type input "380"
type input "漂髮(502)"
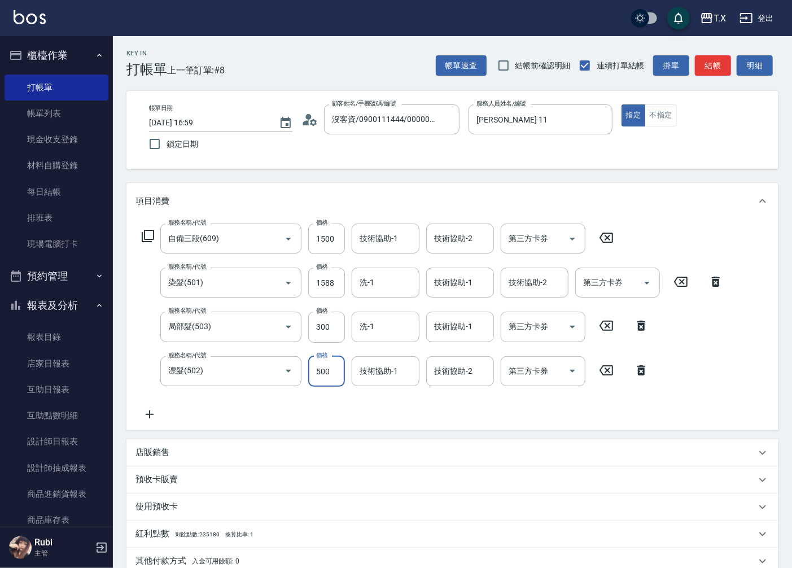
type input "2"
type input "330"
type input "20"
type input "340"
type input "200"
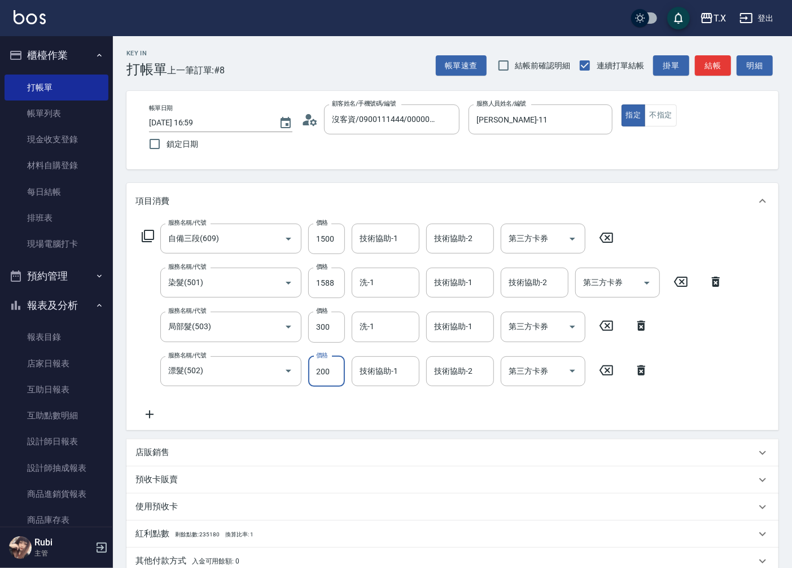
type input "350"
click at [443, 120] on icon "Clear" at bounding box center [447, 119] width 11 height 11
type input "200"
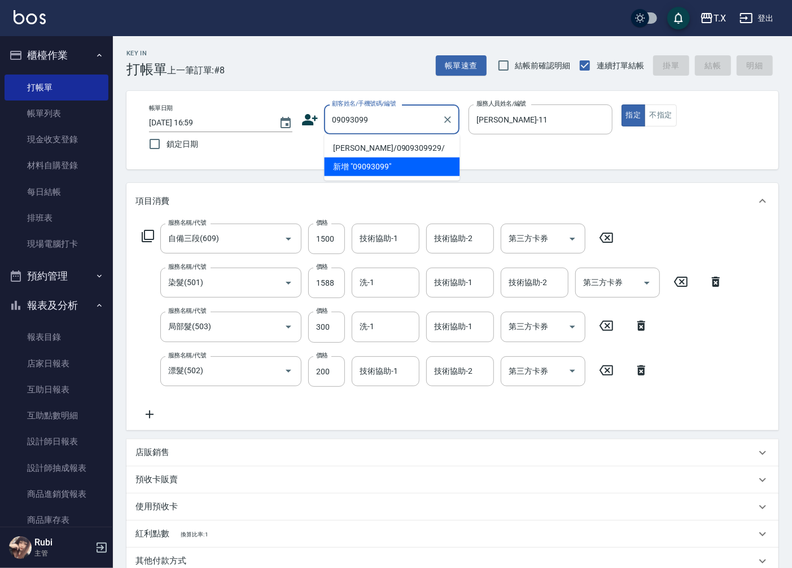
type input "[PERSON_NAME]/0909309929/"
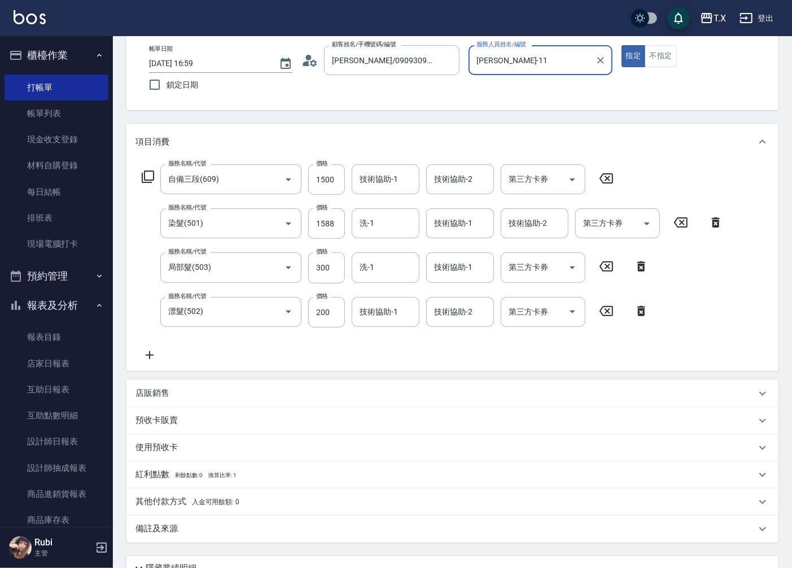
scroll to position [159, 0]
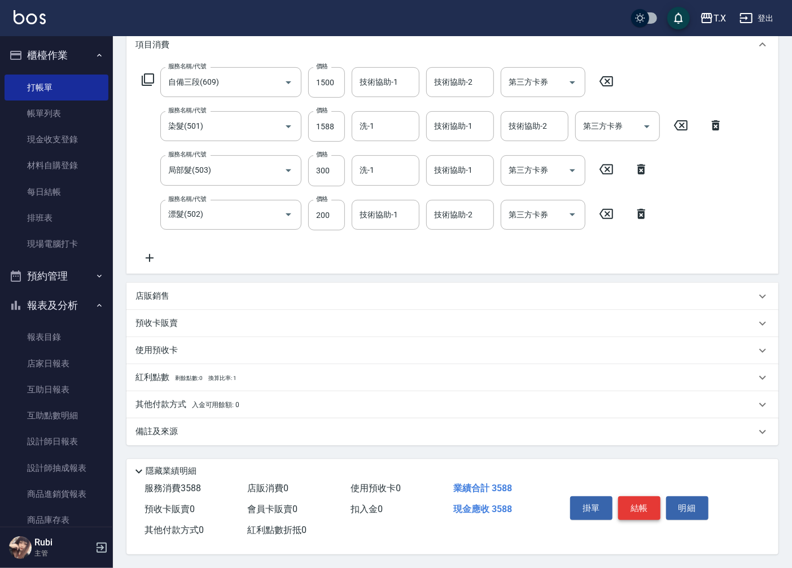
click at [634, 506] on button "結帳" at bounding box center [639, 508] width 42 height 24
type input "[DATE] 17:00"
type input "0"
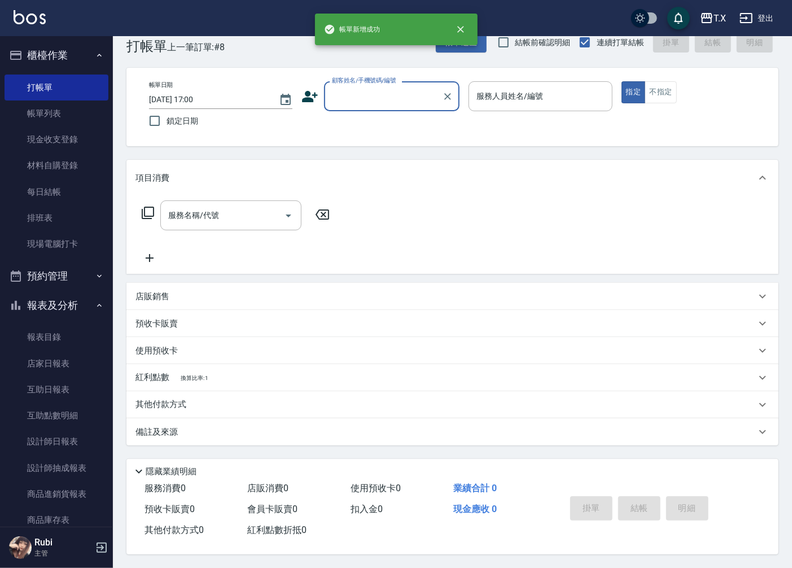
scroll to position [0, 0]
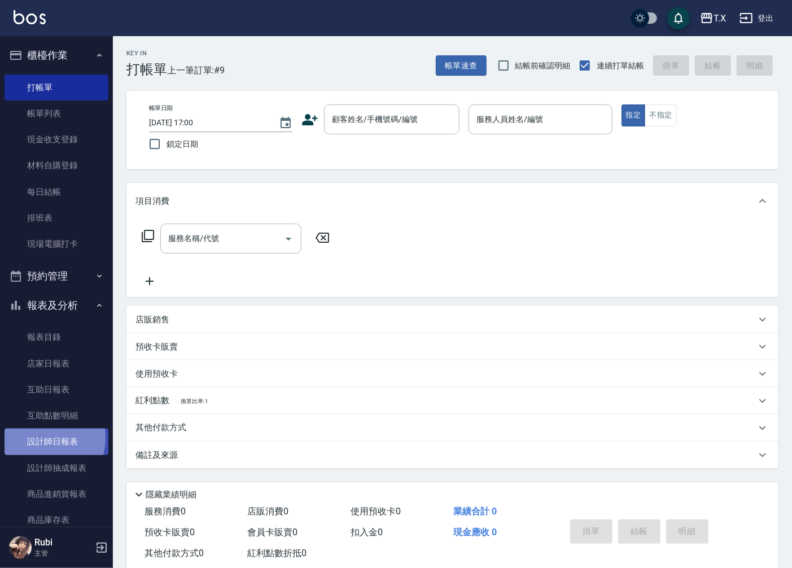
click at [41, 438] on link "設計師日報表" at bounding box center [57, 442] width 104 height 26
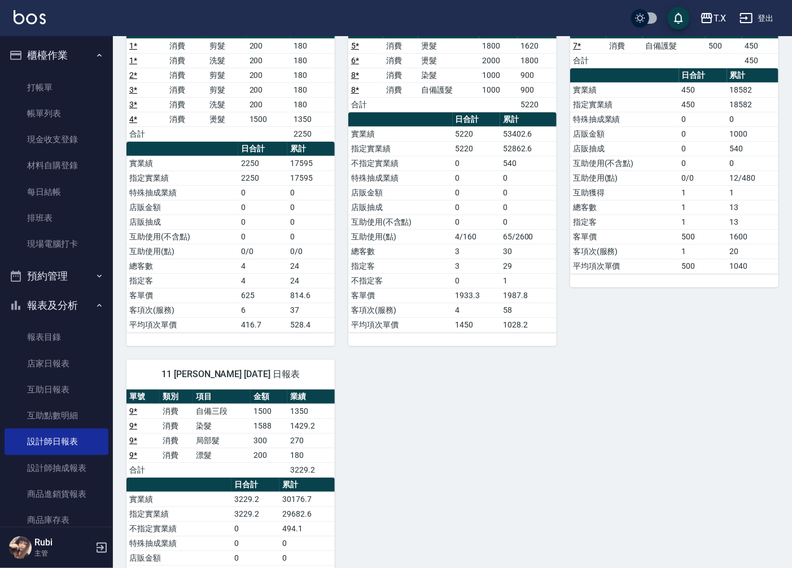
scroll to position [305, 0]
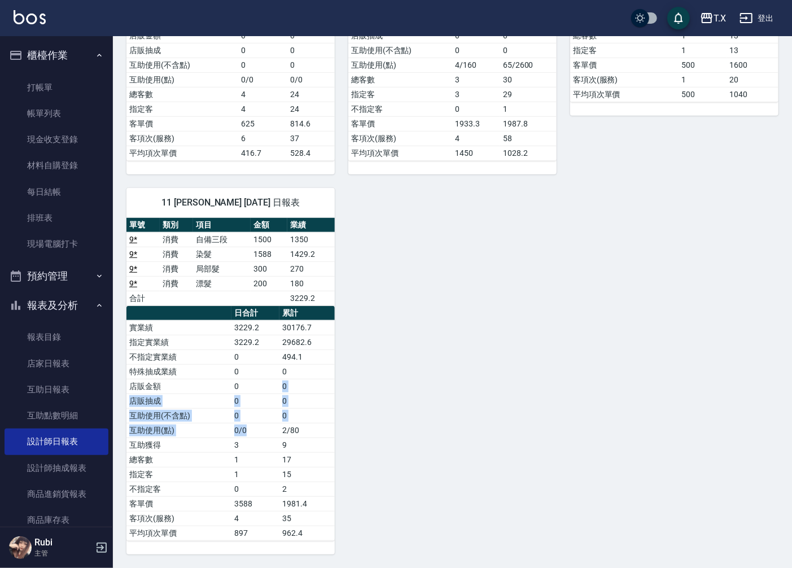
drag, startPoint x: 278, startPoint y: 427, endPoint x: 253, endPoint y: 337, distance: 94.2
click at [268, 366] on tbody "實業績 3229.2 30176.7 指定實業績 3229.2 29682.6 不指定實業績 0 494.1 特殊抽成業績 0 0 店販金額 0 0 店販抽成…" at bounding box center [230, 430] width 208 height 220
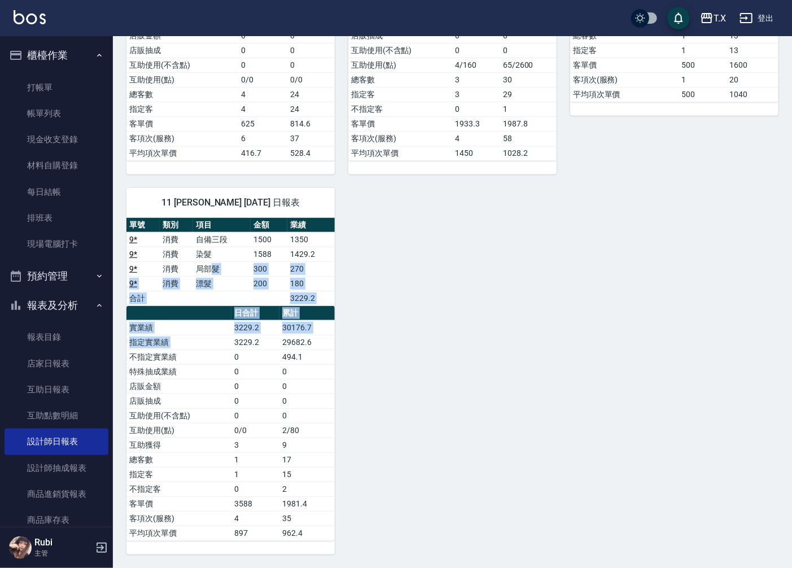
drag, startPoint x: 210, startPoint y: 271, endPoint x: 260, endPoint y: 390, distance: 128.8
click at [260, 390] on div "單號 類別 項目 金額 業績 9 * 消費 自備三段 1500 1350 9 * 消費 染髮 1588 1429.2 9 * 消費 局部髮 300 270 9…" at bounding box center [230, 379] width 208 height 323
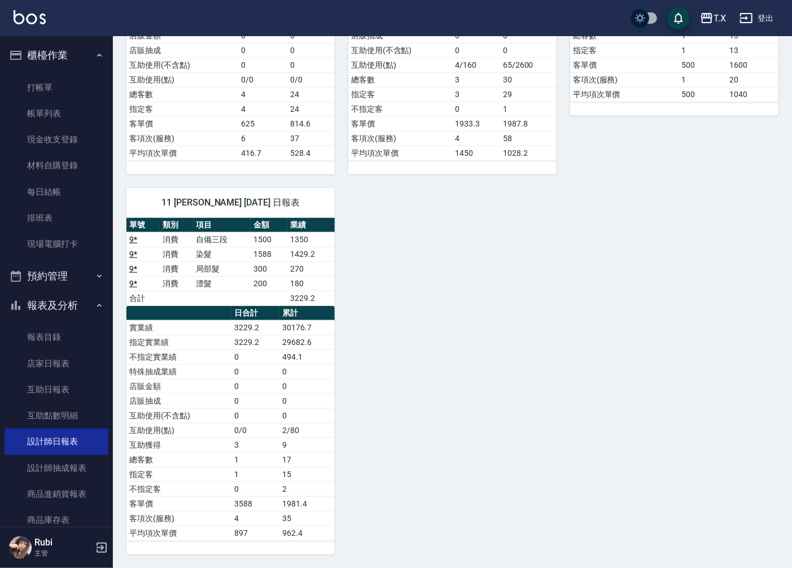
click at [291, 436] on td "2/80" at bounding box center [307, 430] width 55 height 15
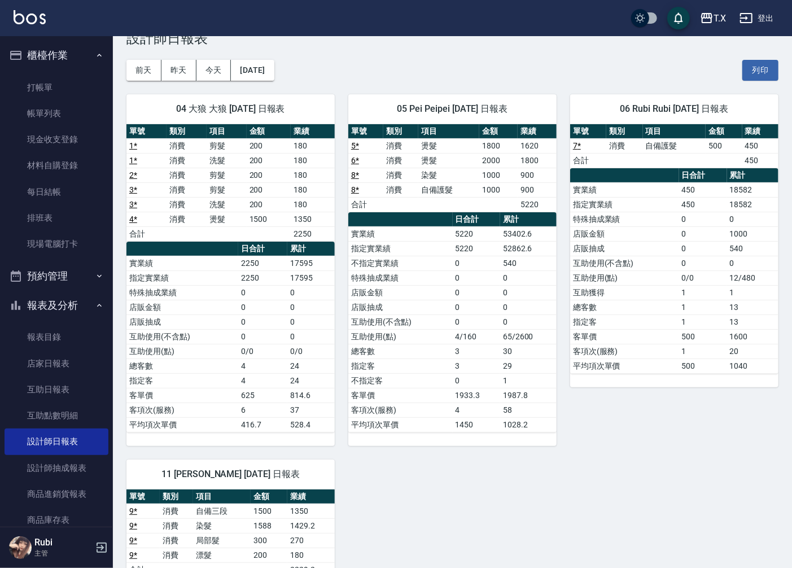
scroll to position [0, 0]
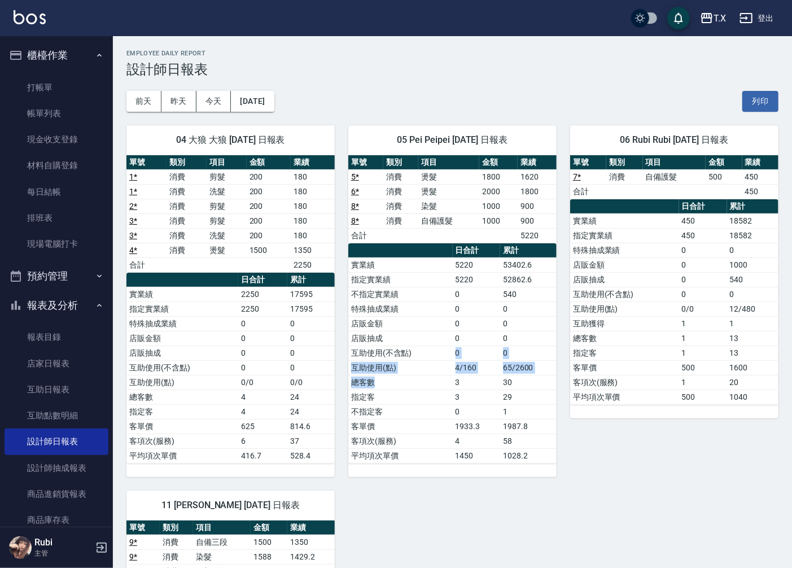
drag, startPoint x: 414, startPoint y: 382, endPoint x: 436, endPoint y: 319, distance: 67.0
click at [434, 326] on tbody "實業績 5220 53402.6 指定實業績 5220 52862.6 不指定實業績 0 540 特殊抽成業績 0 0 店販金額 0 0 店販抽成 0 0 互…" at bounding box center [452, 360] width 208 height 206
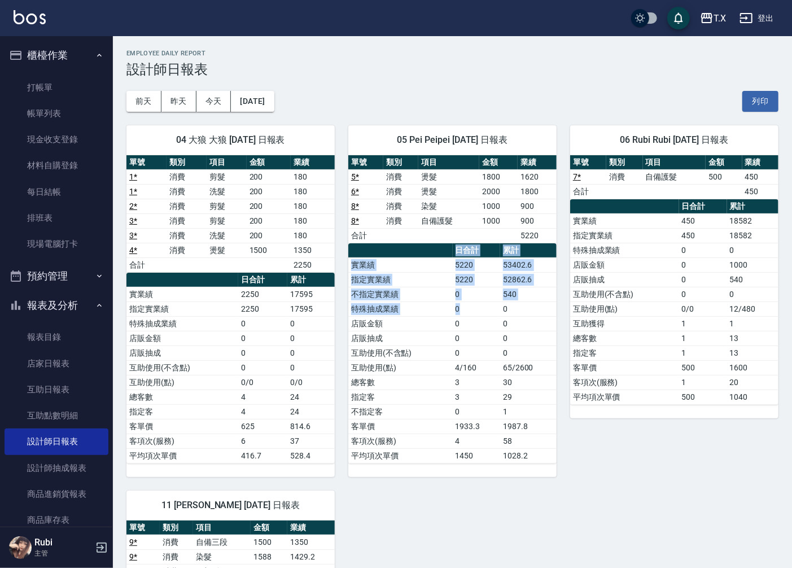
drag, startPoint x: 443, startPoint y: 247, endPoint x: 486, endPoint y: 369, distance: 129.3
click at [477, 325] on table "日合計 累計 實業績 5220 53402.6 指定實業績 5220 52862.6 不指定實業績 0 540 特殊抽成業績 0 0 店販金額 0 0 店販抽…" at bounding box center [452, 353] width 208 height 220
drag, startPoint x: 486, startPoint y: 395, endPoint x: 443, endPoint y: 352, distance: 61.1
click at [473, 381] on tbody "實業績 5220 53402.6 指定實業績 5220 52862.6 不指定實業績 0 540 特殊抽成業績 0 0 店販金額 0 0 店販抽成 0 0 互…" at bounding box center [452, 360] width 208 height 206
drag, startPoint x: 443, startPoint y: 352, endPoint x: 436, endPoint y: 295, distance: 57.4
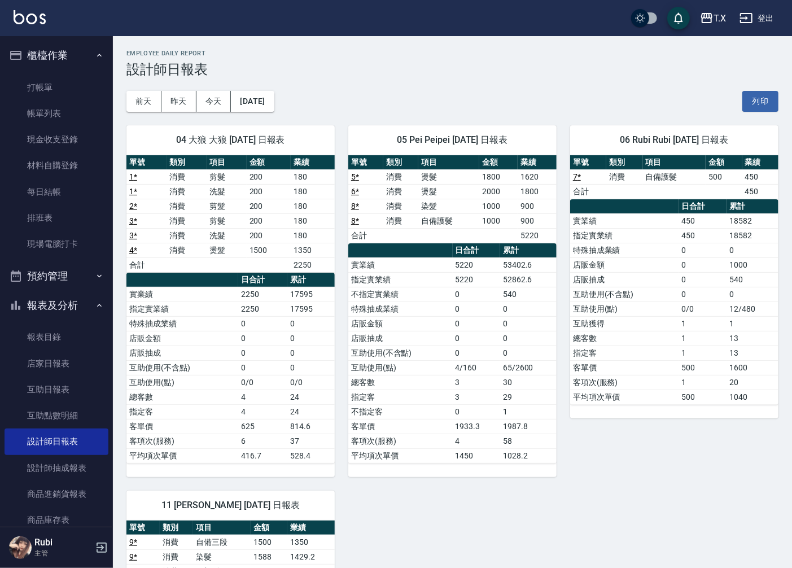
click at [444, 326] on tbody "實業績 5220 53402.6 指定實業績 5220 52862.6 不指定實業績 0 540 特殊抽成業績 0 0 店販金額 0 0 店販抽成 0 0 互…" at bounding box center [452, 360] width 208 height 206
drag, startPoint x: 437, startPoint y: 261, endPoint x: 473, endPoint y: 359, distance: 104.0
click at [473, 349] on tbody "實業績 5220 53402.6 指定實業績 5220 52862.6 不指定實業績 0 540 特殊抽成業績 0 0 店販金額 0 0 店販抽成 0 0 互…" at bounding box center [452, 360] width 208 height 206
click at [465, 385] on td "3" at bounding box center [476, 382] width 47 height 15
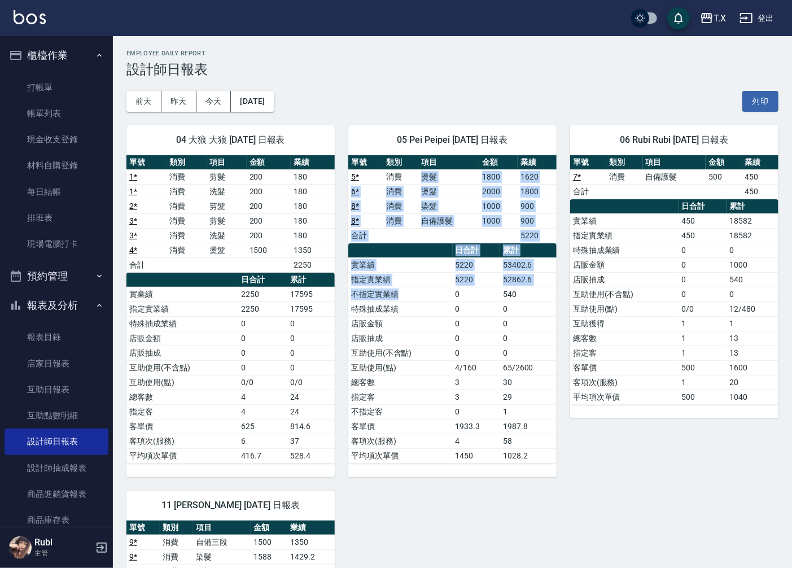
drag, startPoint x: 421, startPoint y: 215, endPoint x: 444, endPoint y: 332, distance: 119.7
click at [444, 329] on div "單號 類別 項目 金額 業績 5 * 消費 燙髮 1800 1620 6 * 消費 燙髮 2000 1800 8 * 消費 染髮 1000 900 8 * 消…" at bounding box center [452, 309] width 208 height 308
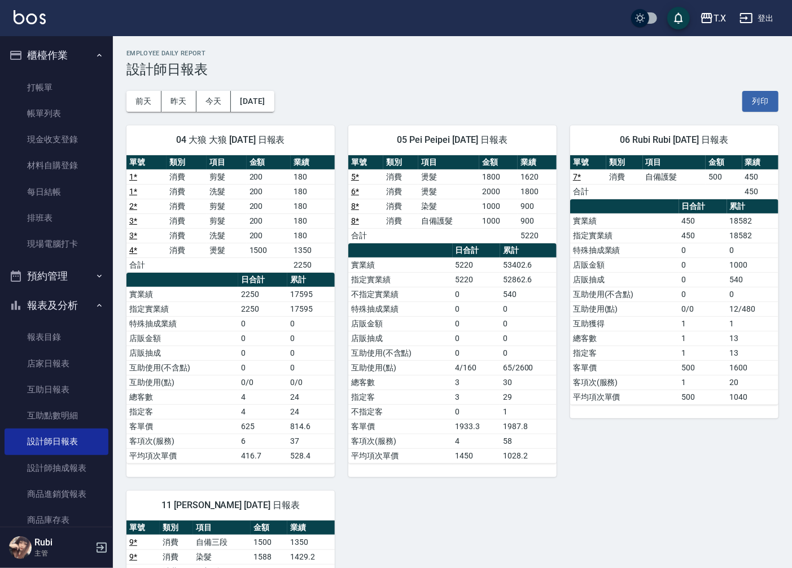
drag, startPoint x: 443, startPoint y: 410, endPoint x: 435, endPoint y: 398, distance: 14.3
click at [439, 405] on td "不指定客" at bounding box center [400, 411] width 104 height 15
drag, startPoint x: 427, startPoint y: 368, endPoint x: 407, endPoint y: 252, distance: 117.4
click at [425, 326] on tbody "實業績 5220 53402.6 指定實業績 5220 52862.6 不指定實業績 0 540 特殊抽成業績 0 0 店販金額 0 0 店販抽成 0 0 互…" at bounding box center [452, 360] width 208 height 206
drag, startPoint x: 405, startPoint y: 242, endPoint x: 423, endPoint y: 322, distance: 82.7
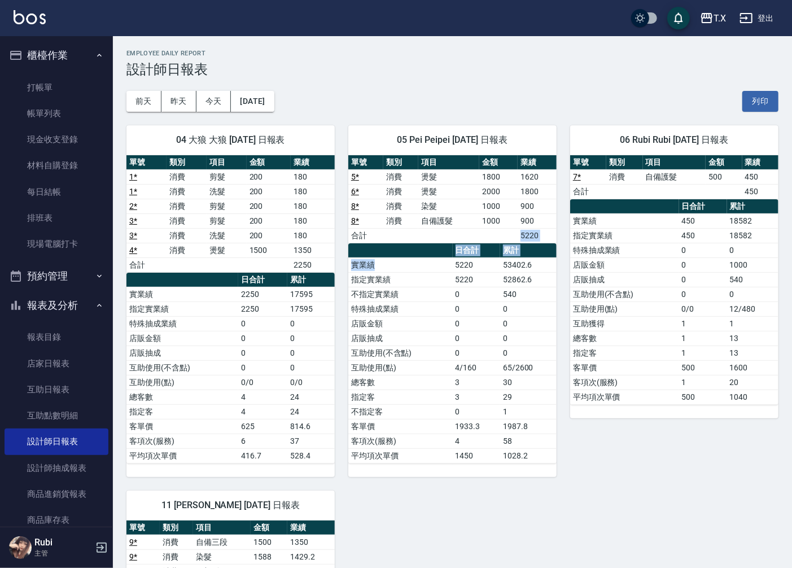
click at [420, 313] on div "單號 類別 項目 金額 業績 5 * 消費 燙髮 1800 1620 6 * 消費 燙髮 2000 1800 8 * 消費 染髮 1000 900 8 * 消…" at bounding box center [452, 309] width 208 height 308
click at [425, 337] on td "店販抽成" at bounding box center [400, 338] width 104 height 15
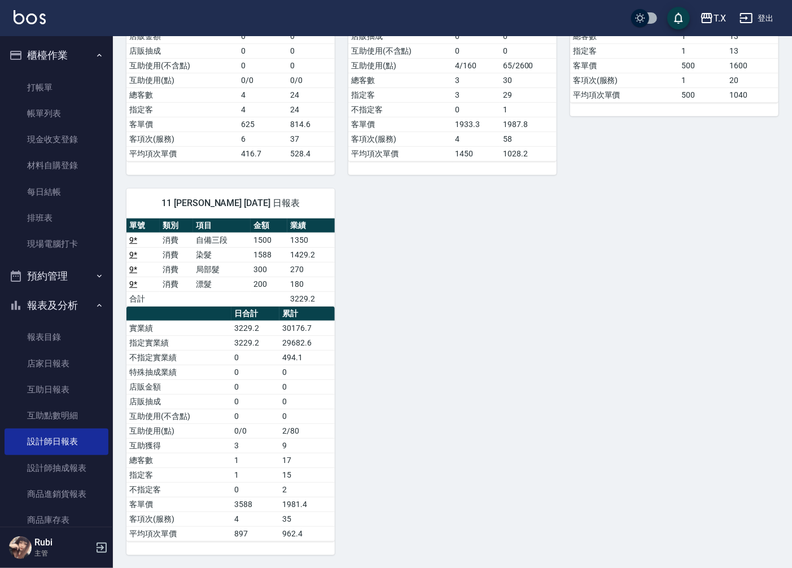
scroll to position [305, 0]
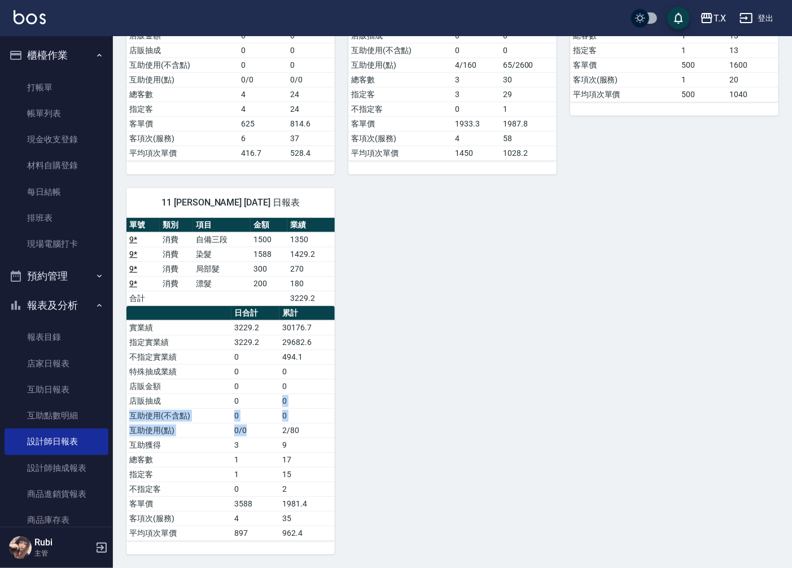
drag, startPoint x: 249, startPoint y: 423, endPoint x: 235, endPoint y: 357, distance: 67.6
click at [241, 377] on tbody "實業績 3229.2 30176.7 指定實業績 3229.2 29682.6 不指定實業績 0 494.1 特殊抽成業績 0 0 店販金額 0 0 店販抽成…" at bounding box center [230, 430] width 208 height 220
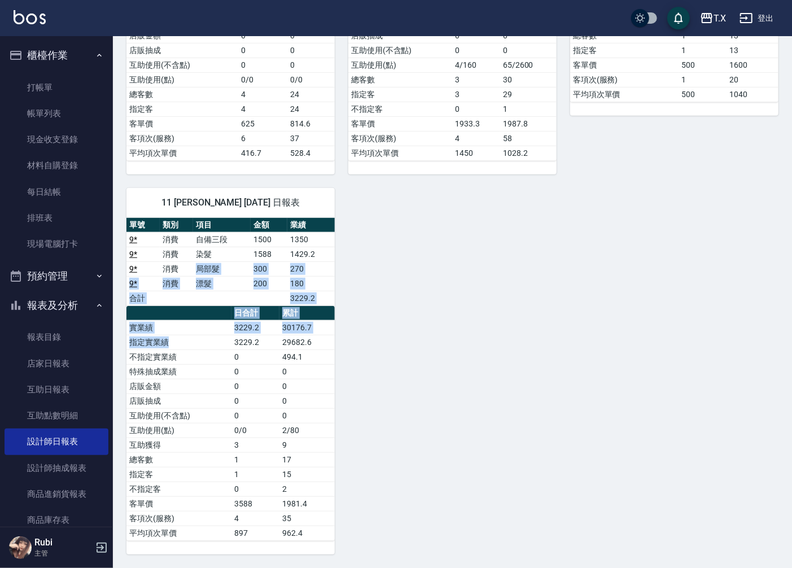
drag, startPoint x: 183, startPoint y: 264, endPoint x: 211, endPoint y: 375, distance: 114.1
click at [207, 370] on div "單號 類別 項目 金額 業績 9 * 消費 自備三段 1500 1350 9 * 消費 染髮 1588 1429.2 9 * 消費 局部髮 300 270 9…" at bounding box center [230, 379] width 208 height 323
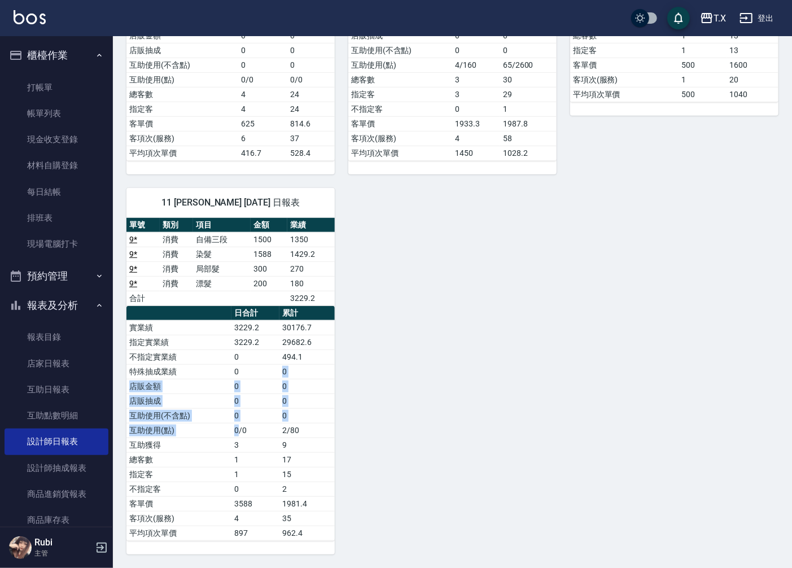
drag, startPoint x: 239, startPoint y: 433, endPoint x: 238, endPoint y: 340, distance: 92.6
click at [238, 342] on tbody "實業績 3229.2 30176.7 指定實業績 3229.2 29682.6 不指定實業績 0 494.1 特殊抽成業績 0 0 店販金額 0 0 店販抽成…" at bounding box center [230, 430] width 208 height 220
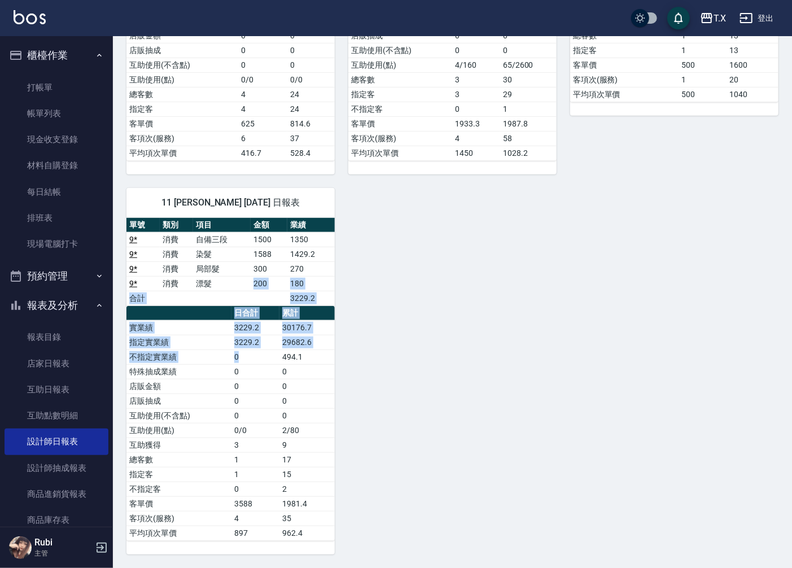
drag, startPoint x: 233, startPoint y: 285, endPoint x: 257, endPoint y: 396, distance: 114.4
click at [255, 386] on div "單號 類別 項目 金額 業績 9 * 消費 自備三段 1500 1350 9 * 消費 染髮 1588 1429.2 9 * 消費 局部髮 300 270 9…" at bounding box center [230, 379] width 208 height 323
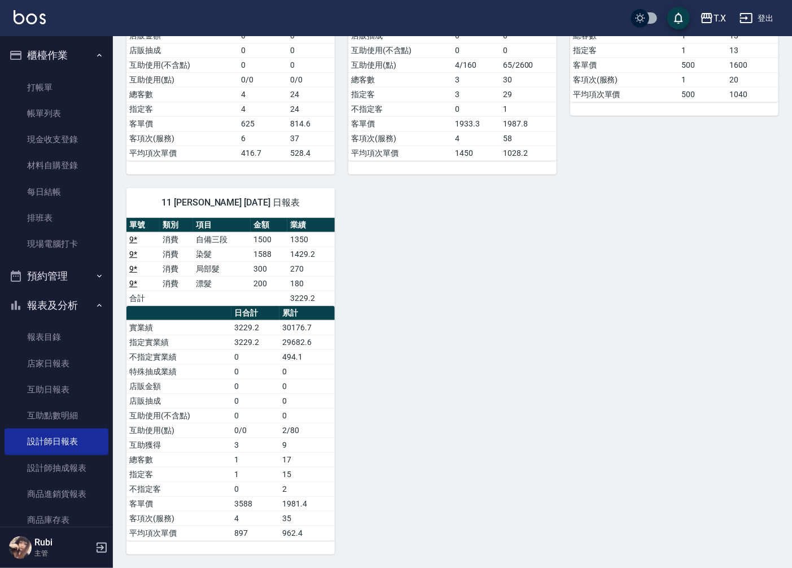
click at [260, 407] on td "0" at bounding box center [256, 401] width 48 height 15
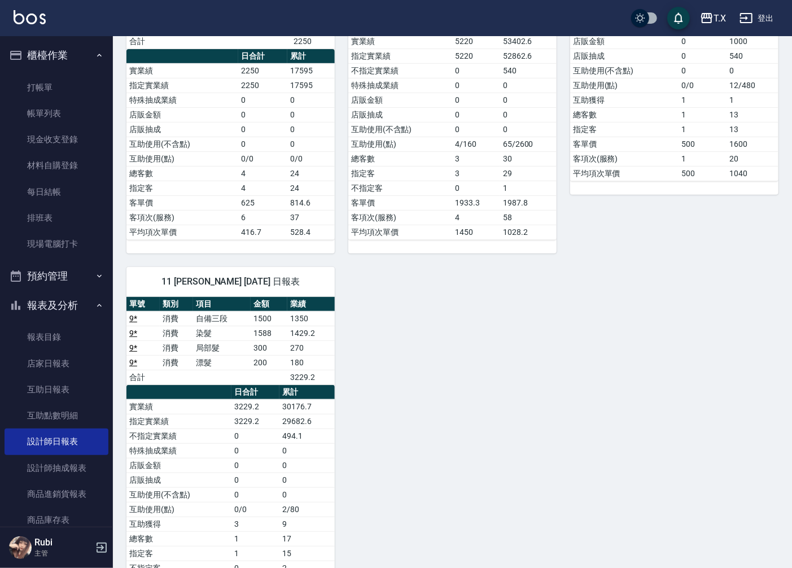
scroll to position [0, 0]
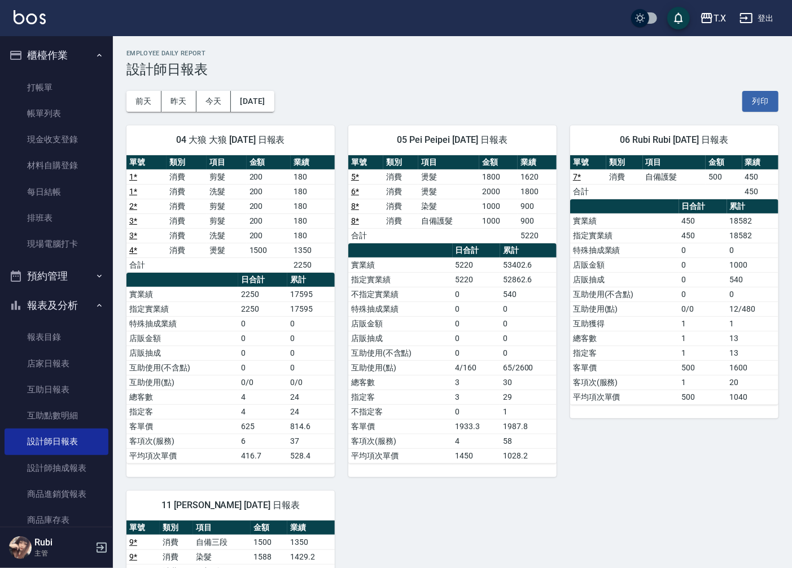
drag, startPoint x: 461, startPoint y: 316, endPoint x: 456, endPoint y: 305, distance: 11.6
click at [460, 316] on td "0" at bounding box center [476, 309] width 47 height 15
